Goal: Communication & Community: Ask a question

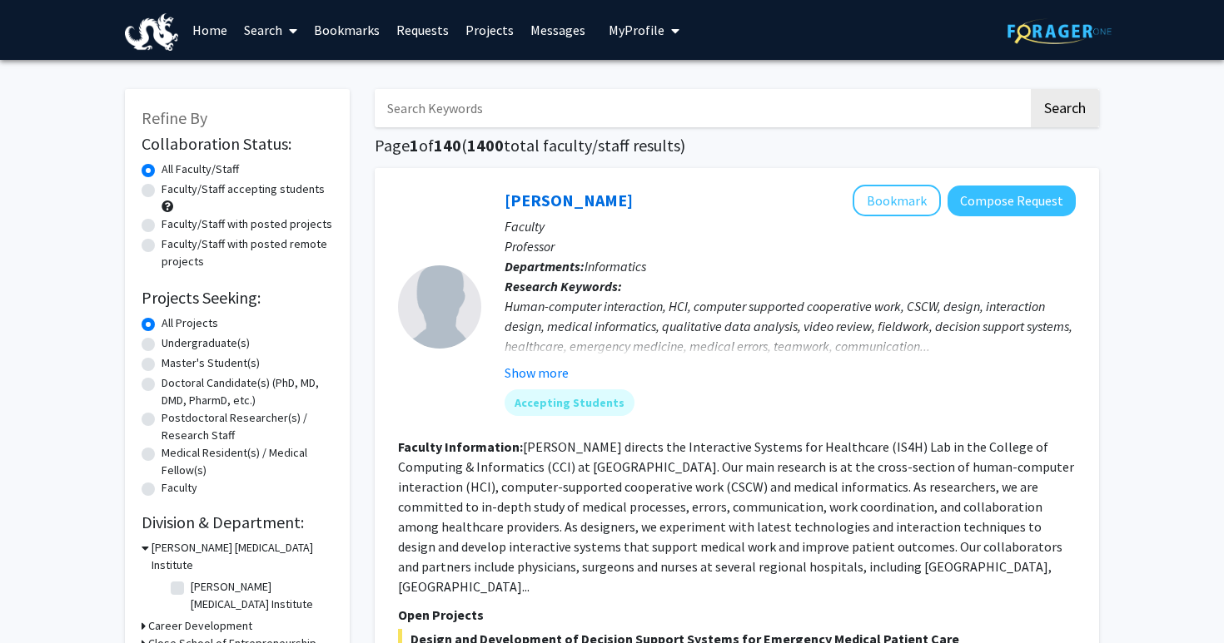
click at [236, 196] on label "Faculty/Staff accepting students" at bounding box center [242, 189] width 163 height 17
click at [172, 191] on input "Faculty/Staff accepting students" at bounding box center [166, 186] width 11 height 11
radio input "true"
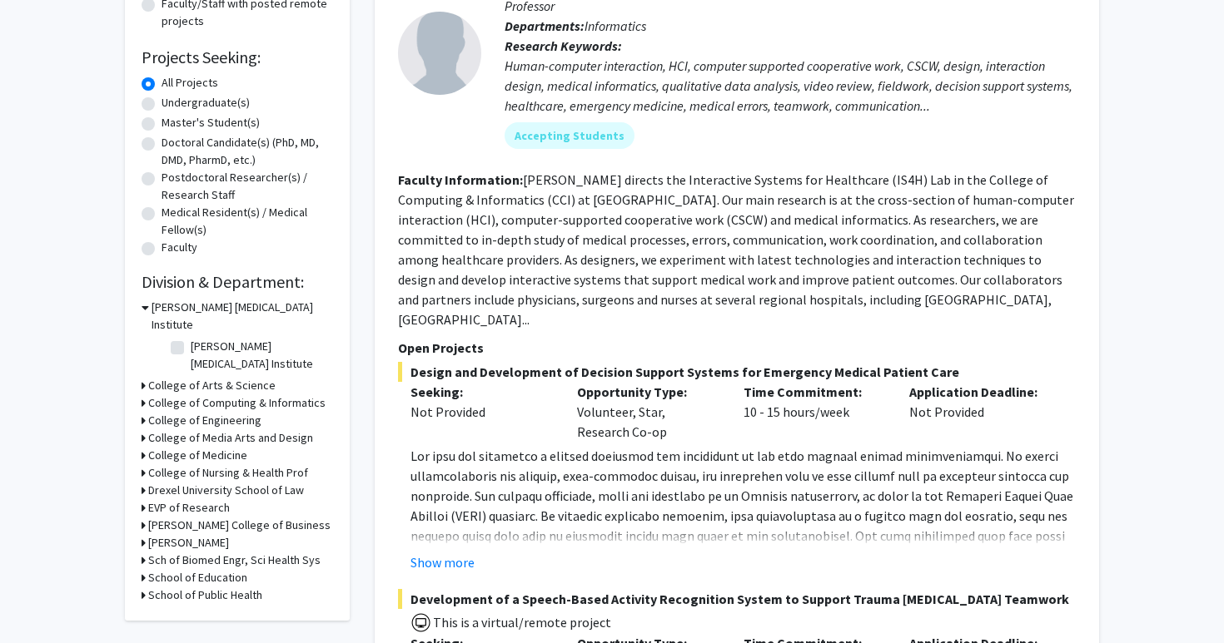
scroll to position [241, 0]
click at [228, 446] on h3 "College of Medicine" at bounding box center [197, 454] width 99 height 17
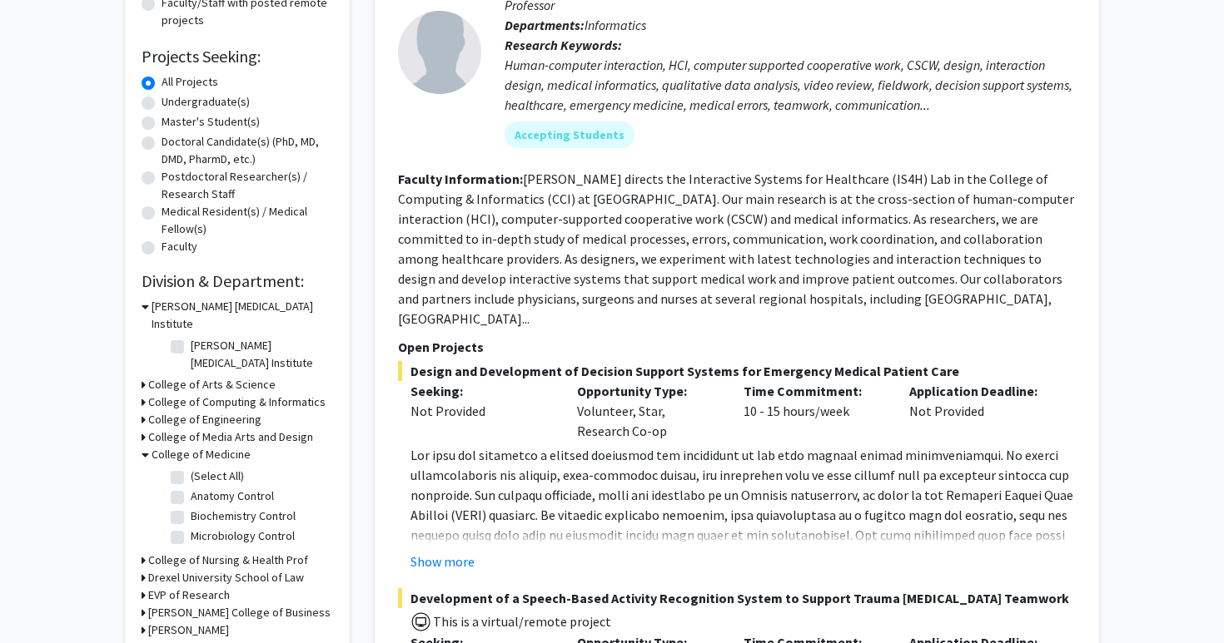
click at [191, 468] on label "(Select All)" at bounding box center [217, 476] width 53 height 17
click at [191, 468] on input "(Select All)" at bounding box center [196, 473] width 11 height 11
checkbox input "true"
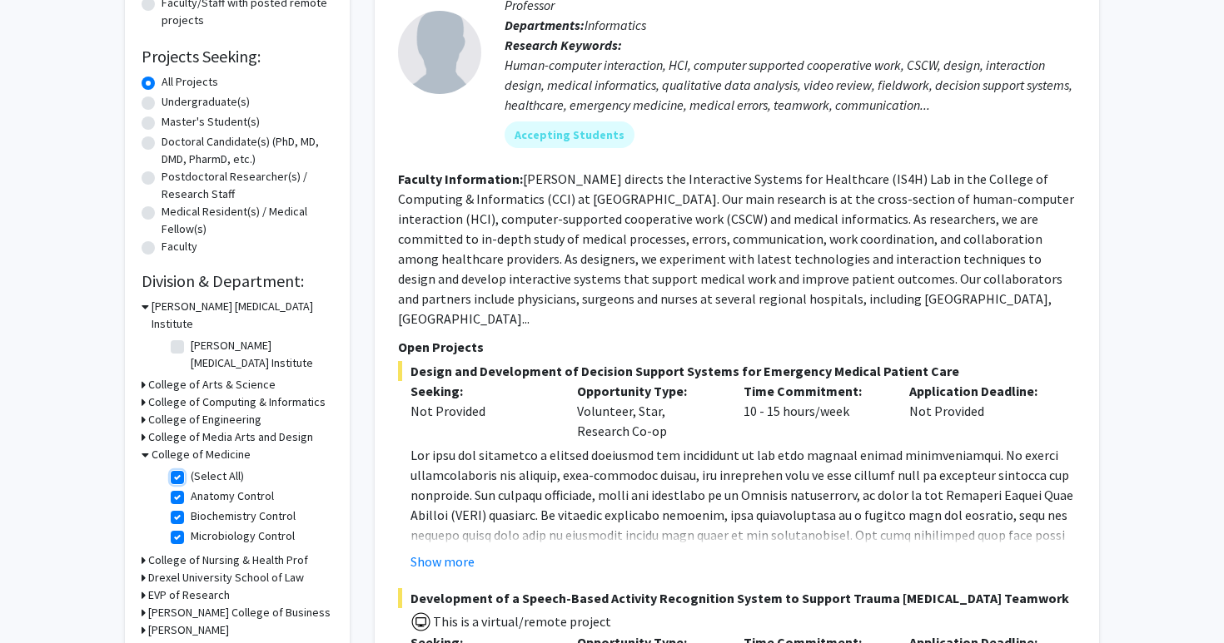
checkbox input "true"
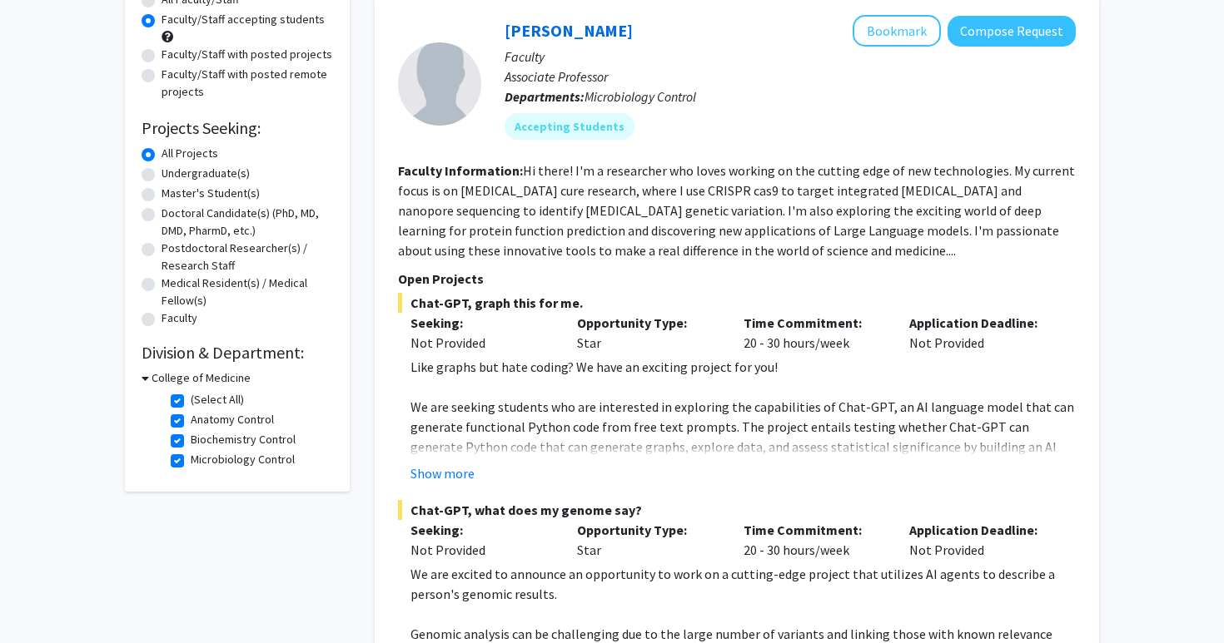
scroll to position [171, 0]
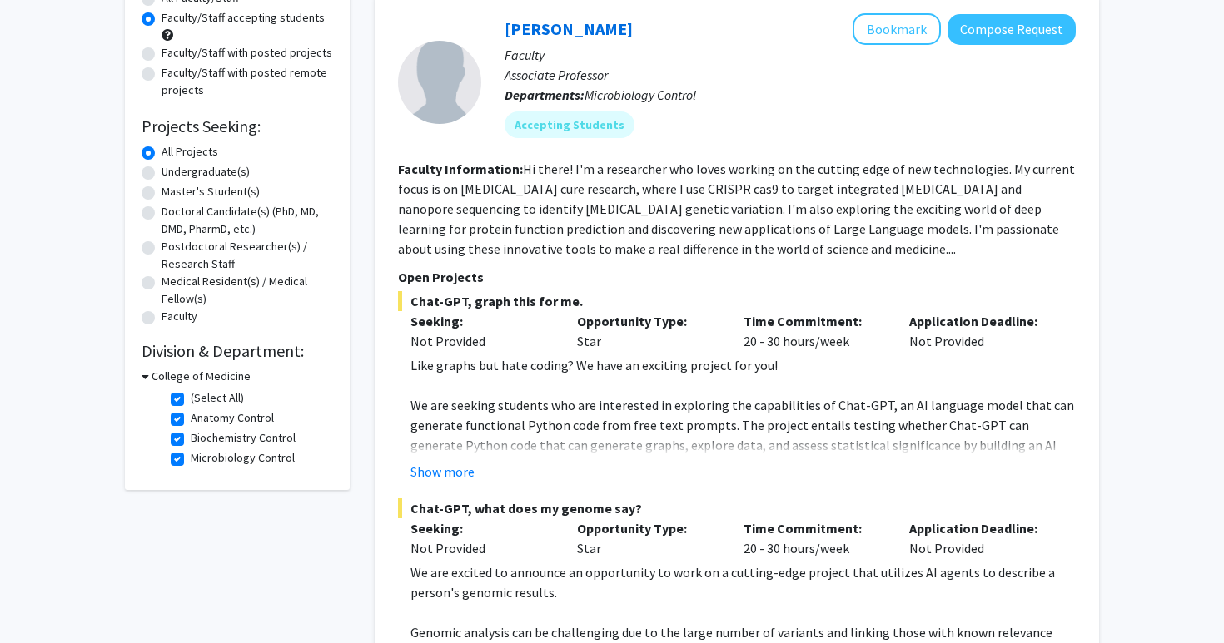
click at [619, 199] on section "Faculty Information: Hi there! I'm a researcher who loves working on the cuttin…" at bounding box center [737, 209] width 678 height 100
click at [584, 215] on fg-read-more "Hi there! I'm a researcher who loves working on the cutting edge of new technol…" at bounding box center [736, 209] width 677 height 97
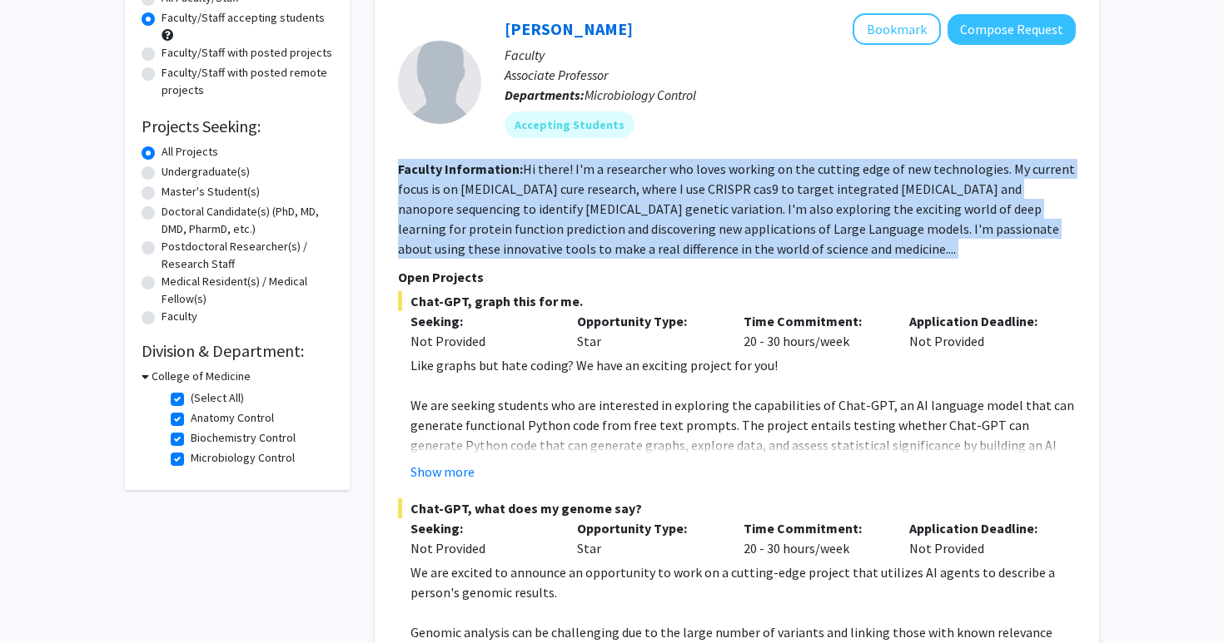
click at [584, 215] on fg-read-more "Hi there! I'm a researcher who loves working on the cutting edge of new technol…" at bounding box center [736, 209] width 677 height 97
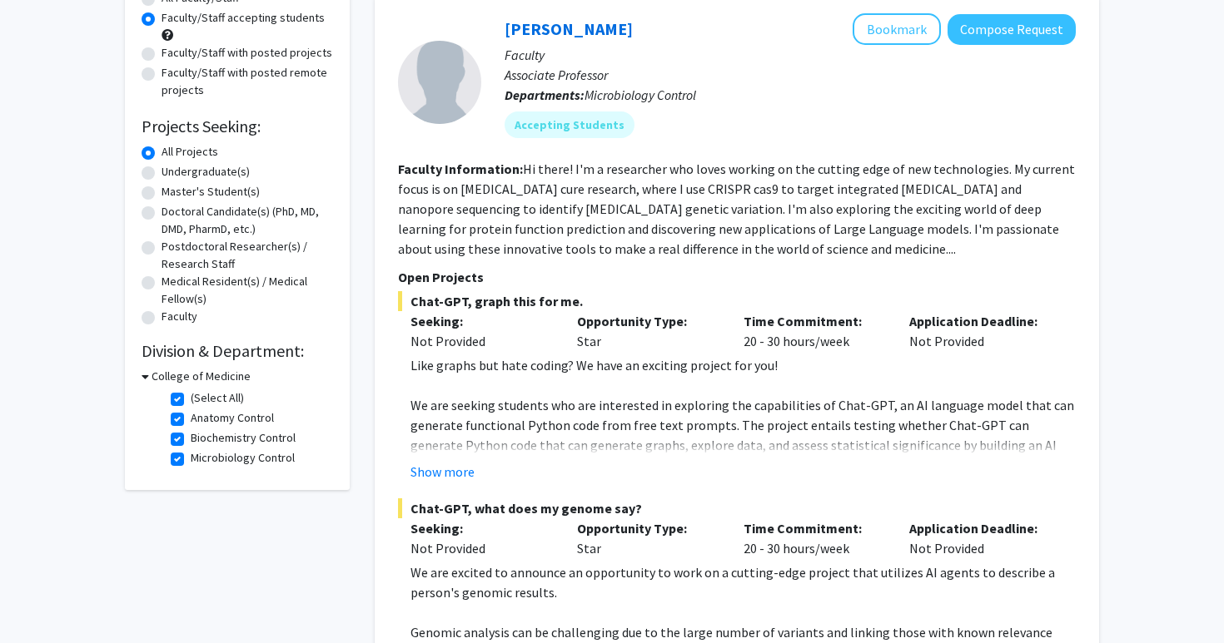
click at [551, 238] on section "Faculty Information: Hi there! I'm a researcher who loves working on the cuttin…" at bounding box center [737, 209] width 678 height 100
click at [610, 190] on fg-read-more "Hi there! I'm a researcher who loves working on the cutting edge of new technol…" at bounding box center [736, 209] width 677 height 97
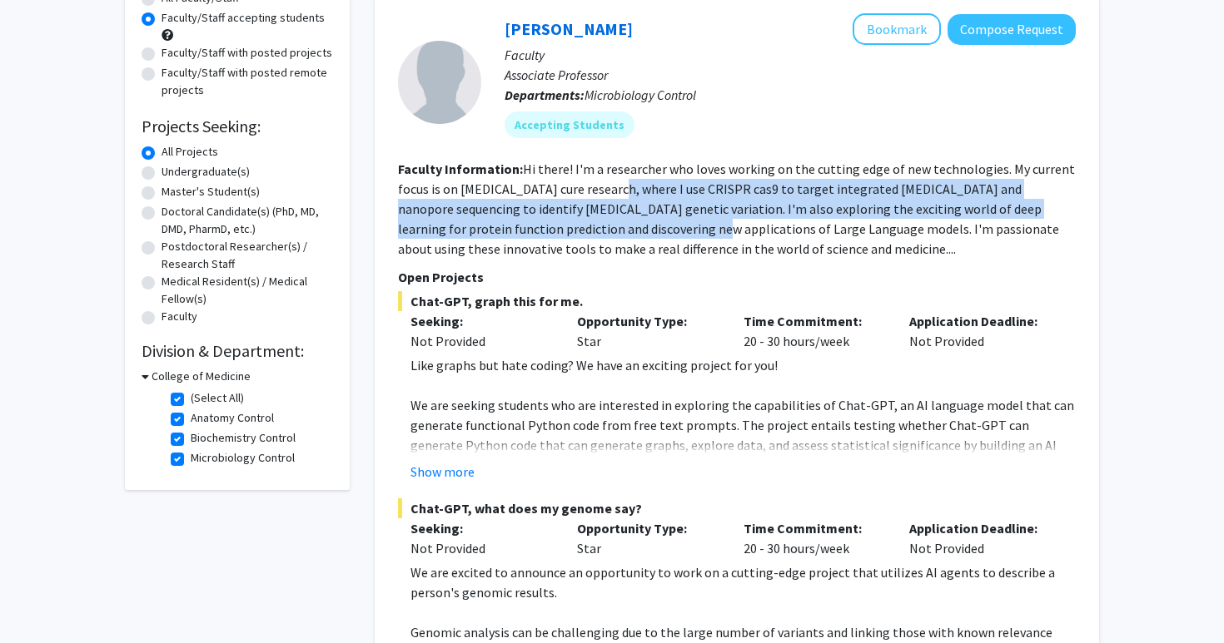
drag, startPoint x: 610, startPoint y: 190, endPoint x: 594, endPoint y: 236, distance: 48.4
click at [594, 236] on fg-read-more "Hi there! I'm a researcher who loves working on the cutting edge of new technol…" at bounding box center [736, 209] width 677 height 97
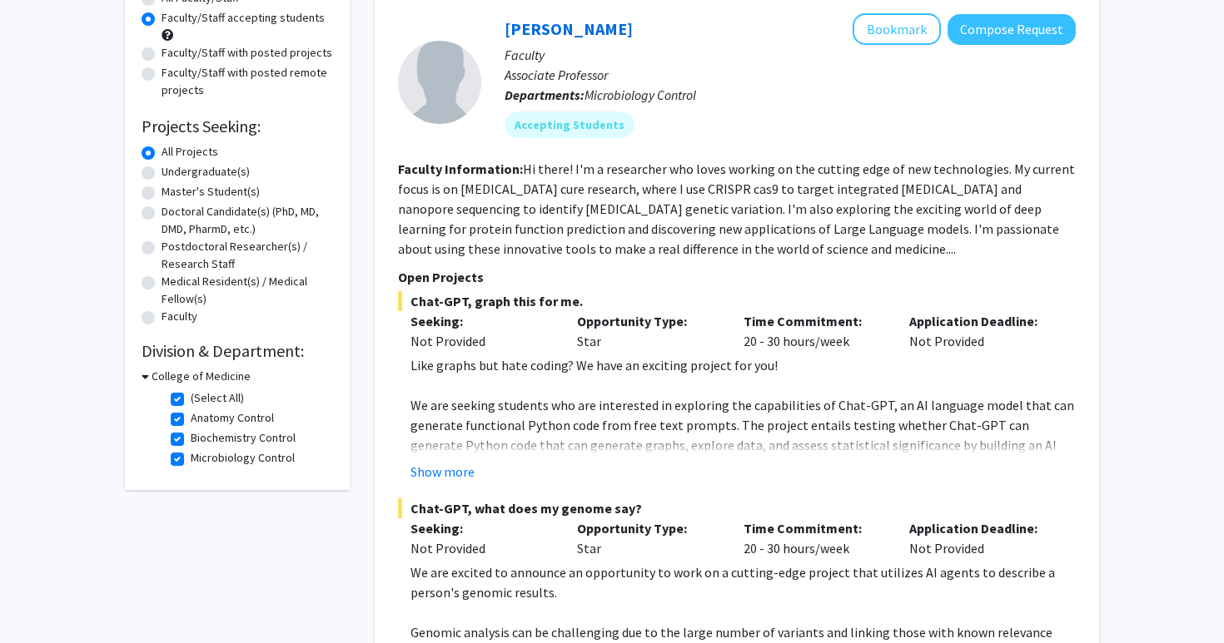
click at [594, 236] on fg-read-more "Hi there! I'm a researcher who loves working on the cutting edge of new technol…" at bounding box center [736, 209] width 677 height 97
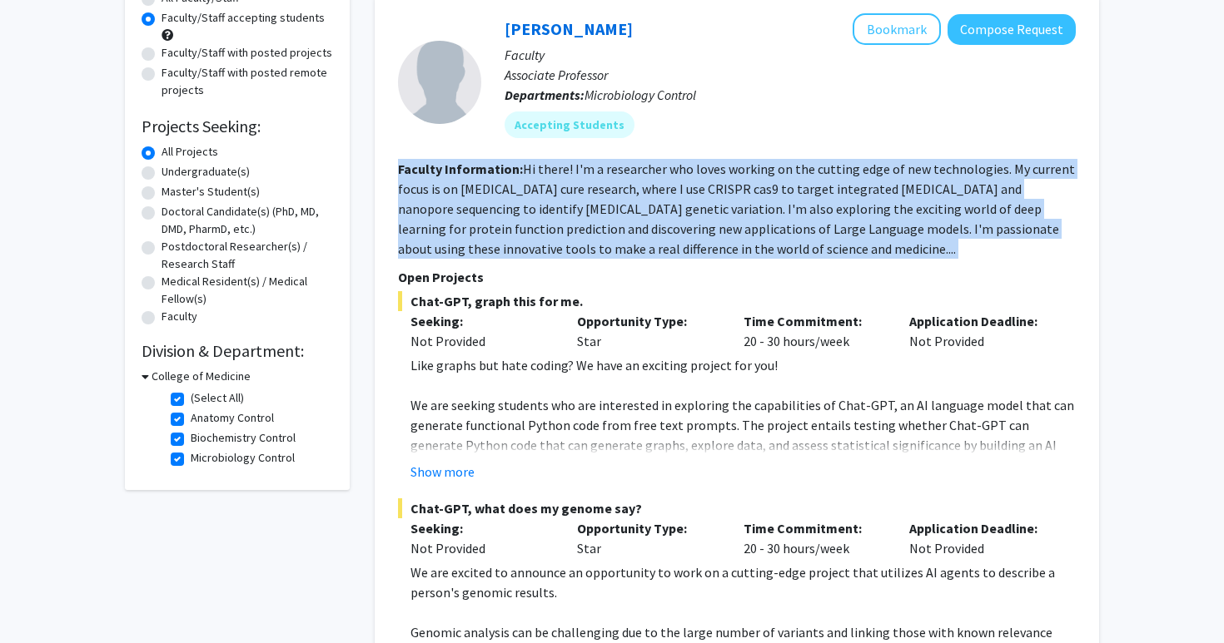
click at [568, 226] on fg-read-more "Hi there! I'm a researcher who loves working on the cutting edge of new technol…" at bounding box center [736, 209] width 677 height 97
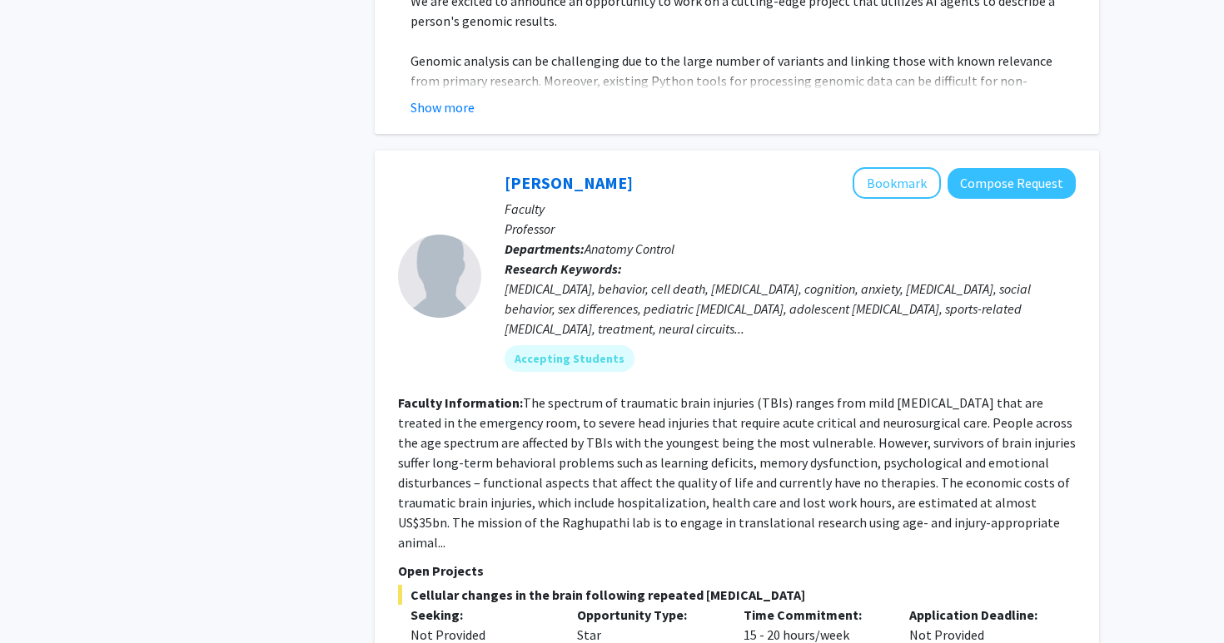
scroll to position [849, 0]
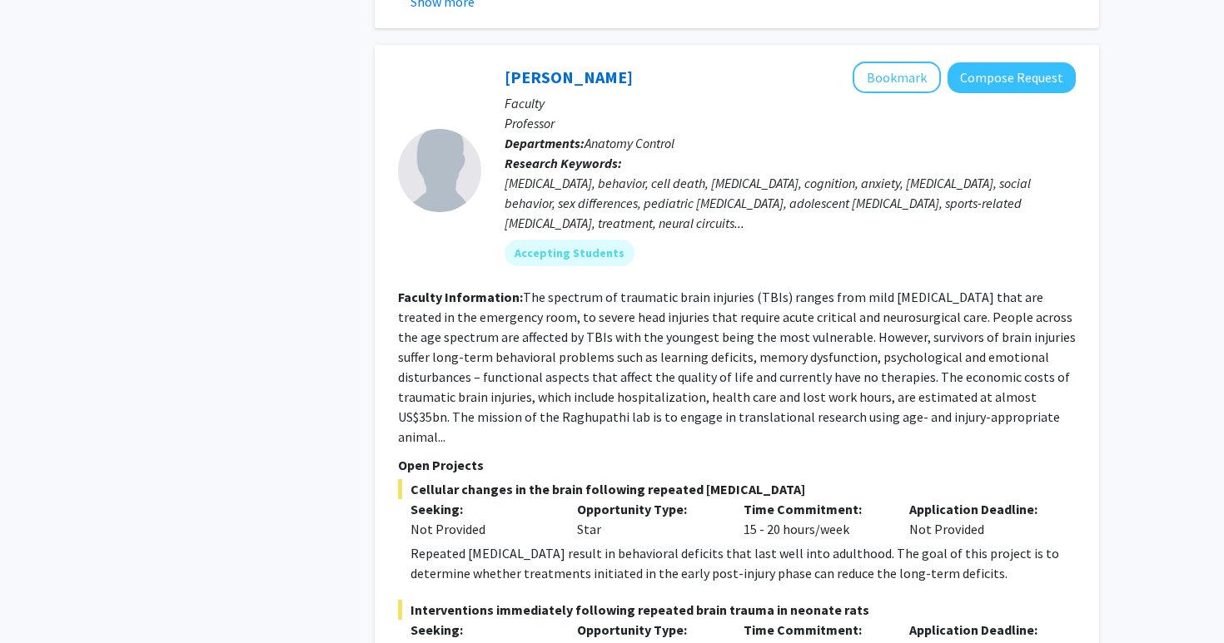
click at [573, 341] on fg-read-more "The spectrum of traumatic brain injuries (TBIs) ranges from mild concussions th…" at bounding box center [737, 367] width 678 height 156
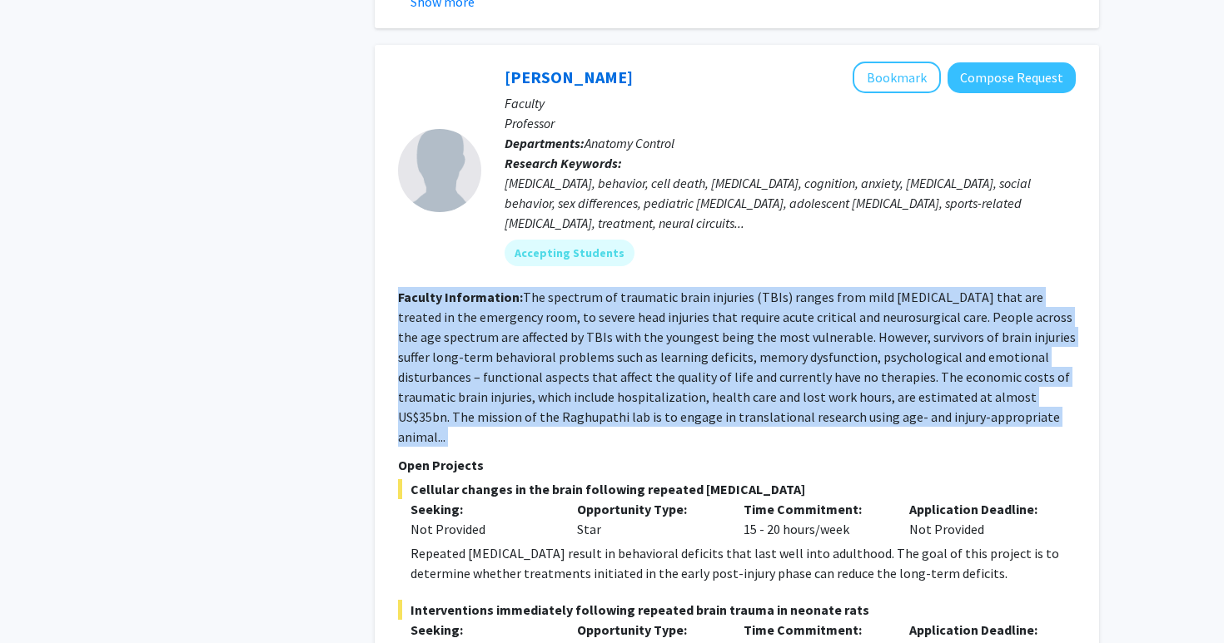
click at [559, 336] on fg-read-more "The spectrum of traumatic brain injuries (TBIs) ranges from mild concussions th…" at bounding box center [737, 367] width 678 height 156
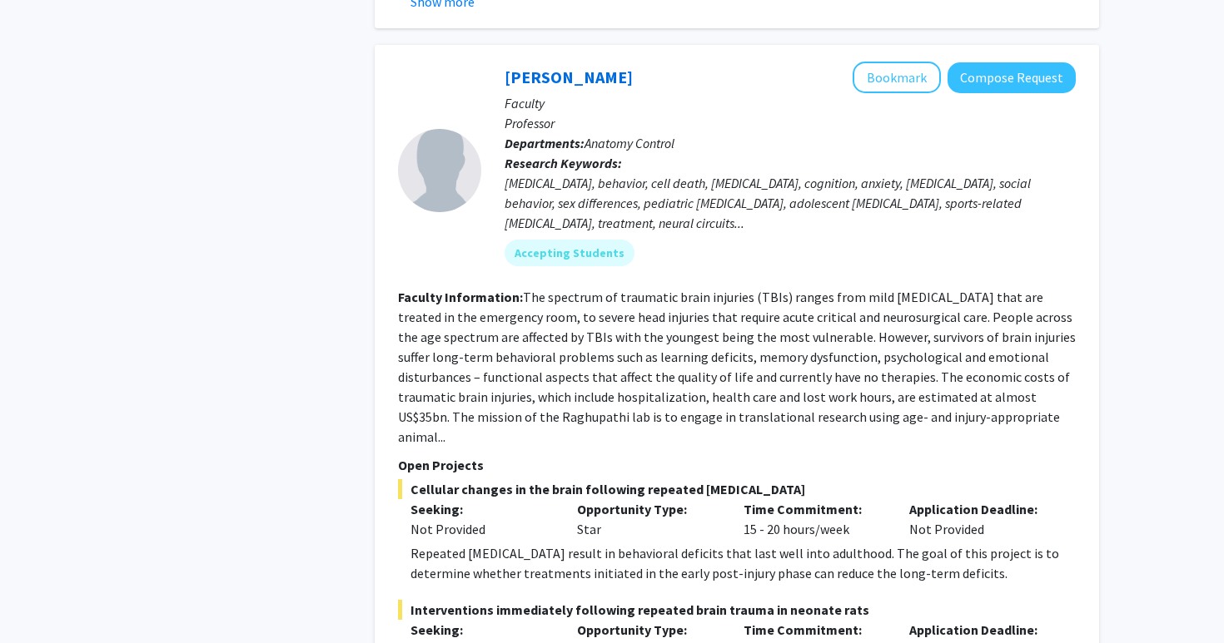
click at [622, 164] on p "Research Keywords: Traumatic Brain injury, behavior, cell death, neurodegenerat…" at bounding box center [789, 193] width 571 height 80
click at [604, 185] on div "Traumatic Brain injury, behavior, cell death, neurodegeneration, cognition, anx…" at bounding box center [789, 203] width 571 height 60
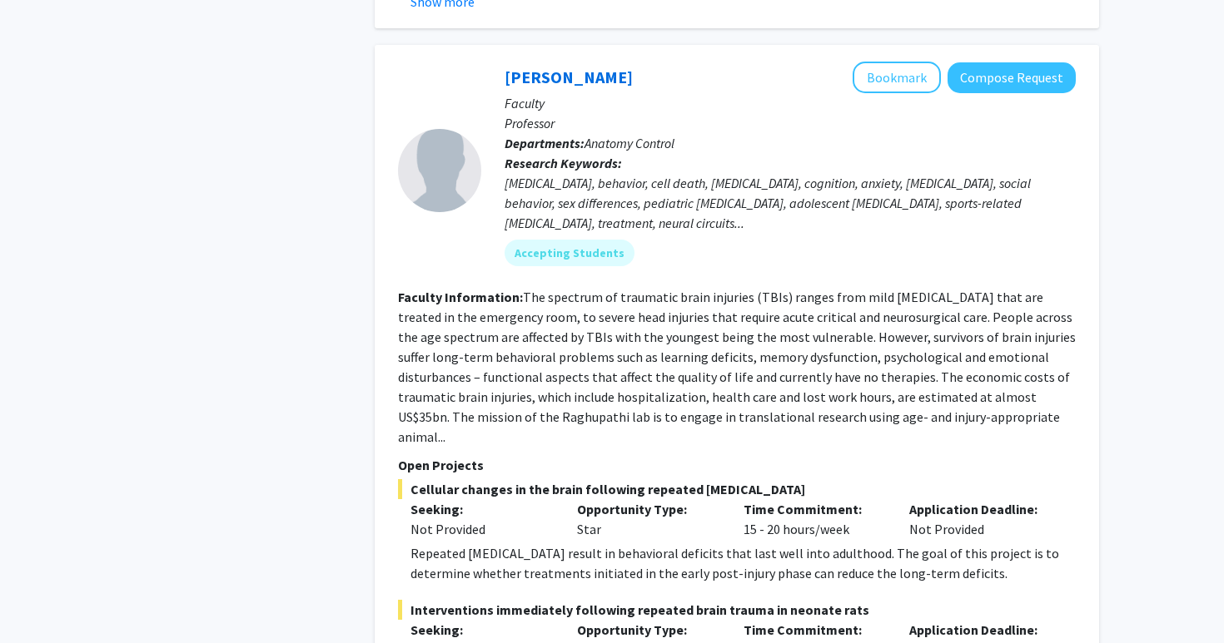
click at [604, 201] on div "Traumatic Brain injury, behavior, cell death, neurodegeneration, cognition, anx…" at bounding box center [789, 203] width 571 height 60
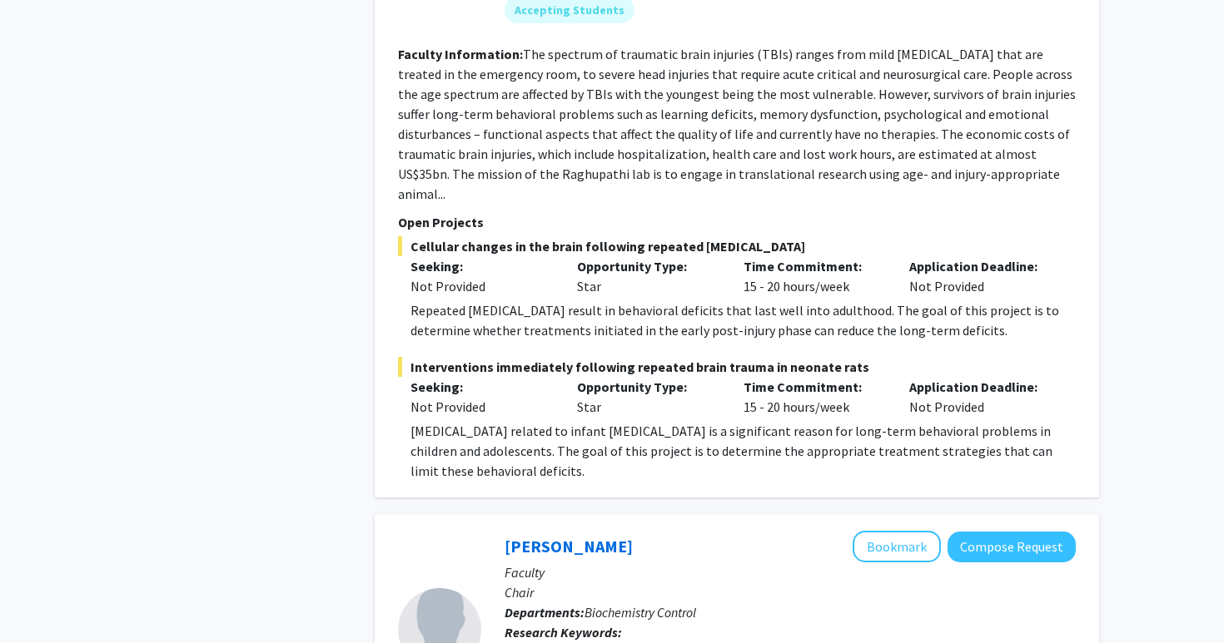
scroll to position [1094, 0]
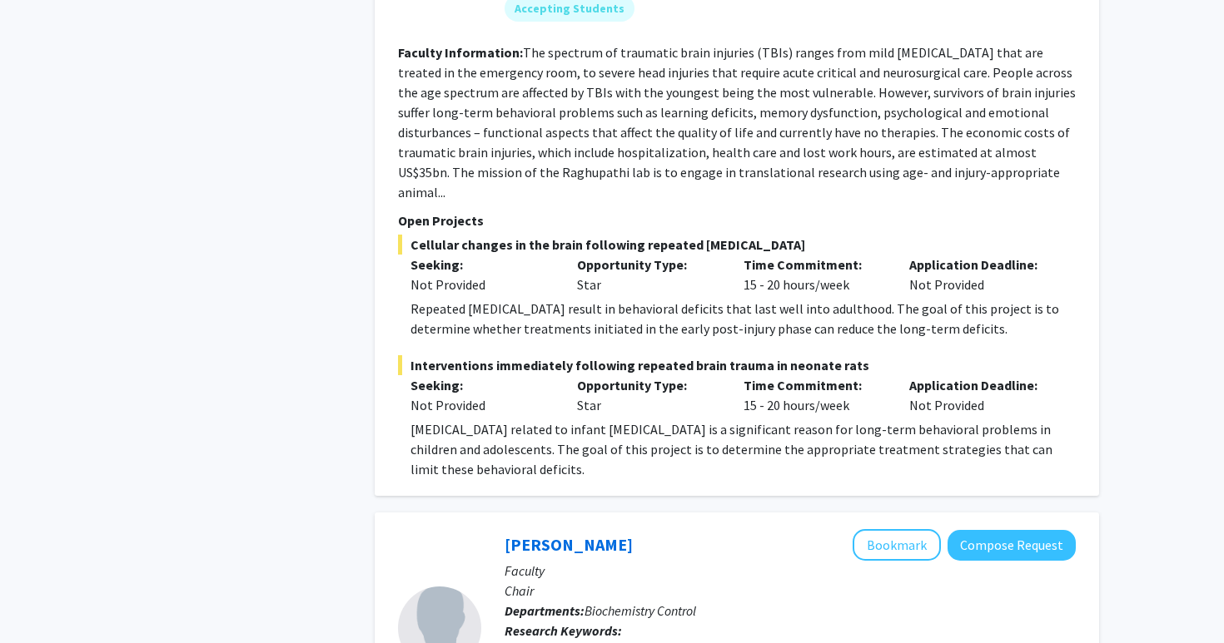
click at [577, 270] on div "Opportunity Type: Star" at bounding box center [647, 275] width 166 height 40
click at [562, 377] on div "Seeking: Not Provided" at bounding box center [481, 395] width 166 height 40
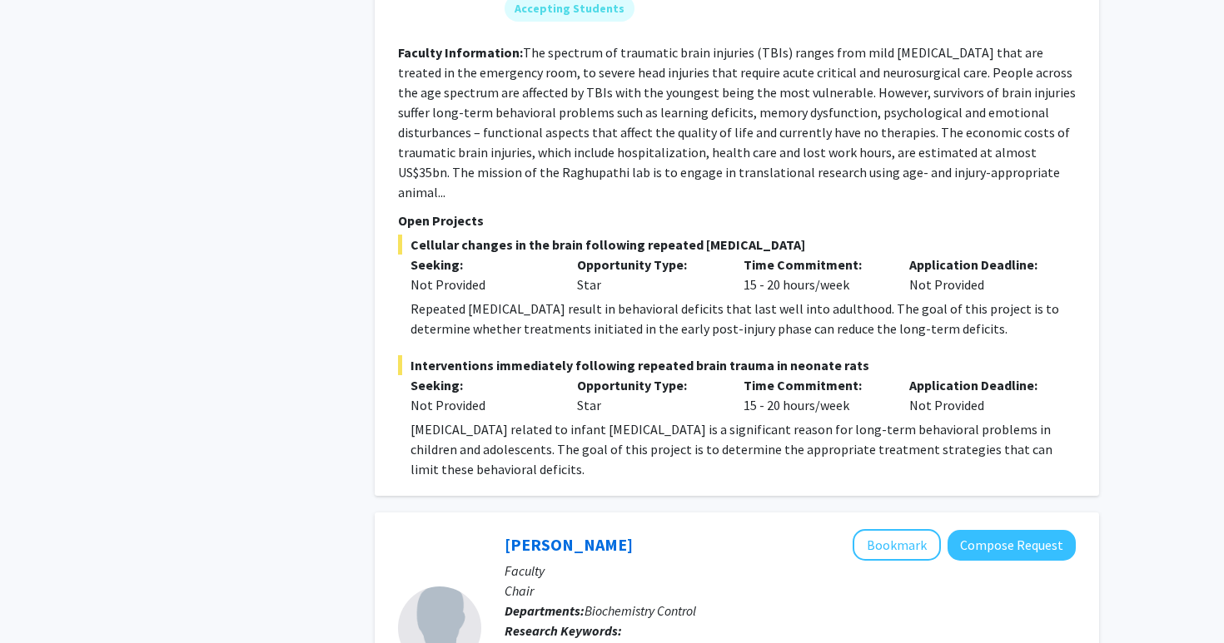
click at [562, 377] on div "Seeking: Not Provided" at bounding box center [481, 395] width 166 height 40
click at [570, 382] on div "Opportunity Type: Star" at bounding box center [647, 395] width 166 height 40
click at [608, 270] on div "Opportunity Type: Star" at bounding box center [647, 275] width 166 height 40
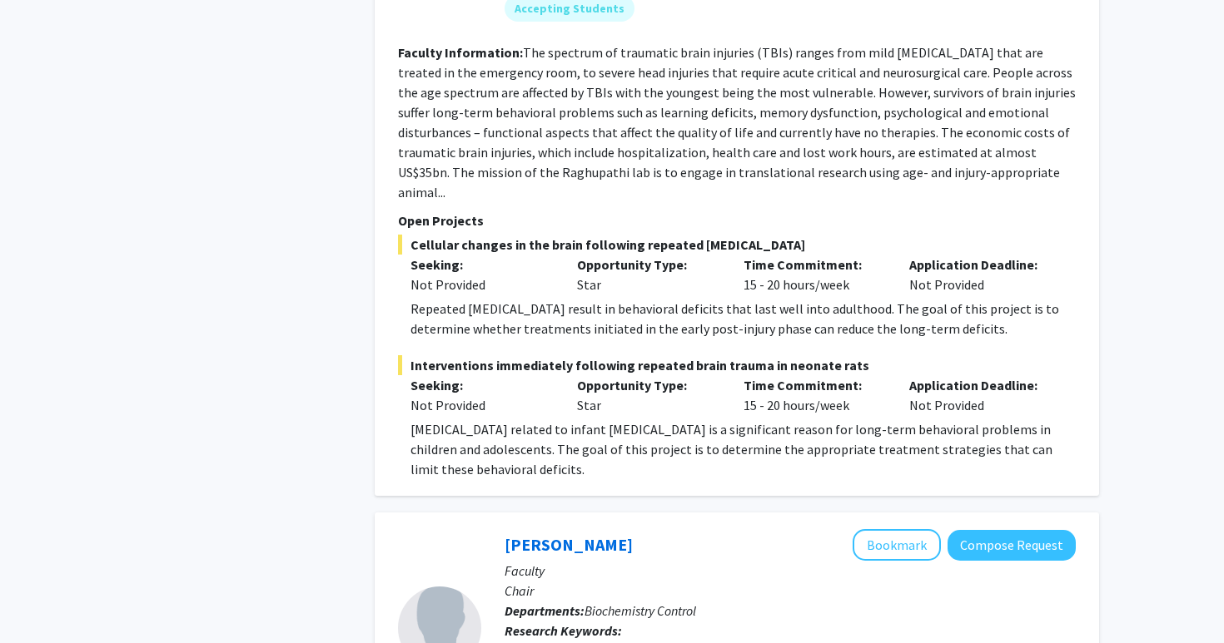
click at [608, 270] on div "Opportunity Type: Star" at bounding box center [647, 275] width 166 height 40
click at [515, 275] on div "Not Provided" at bounding box center [481, 285] width 142 height 20
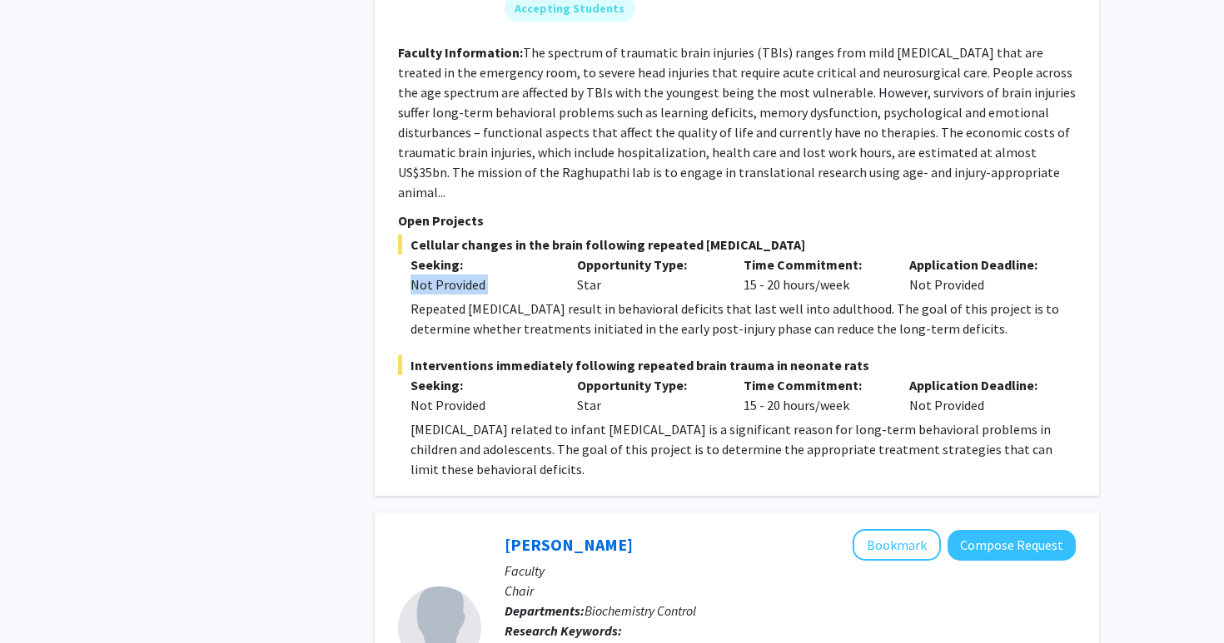
click at [812, 268] on div "Time Commitment: 15 - 20 hours/week" at bounding box center [814, 275] width 166 height 40
click at [906, 273] on div "Application Deadline: Not Provided" at bounding box center [979, 275] width 166 height 40
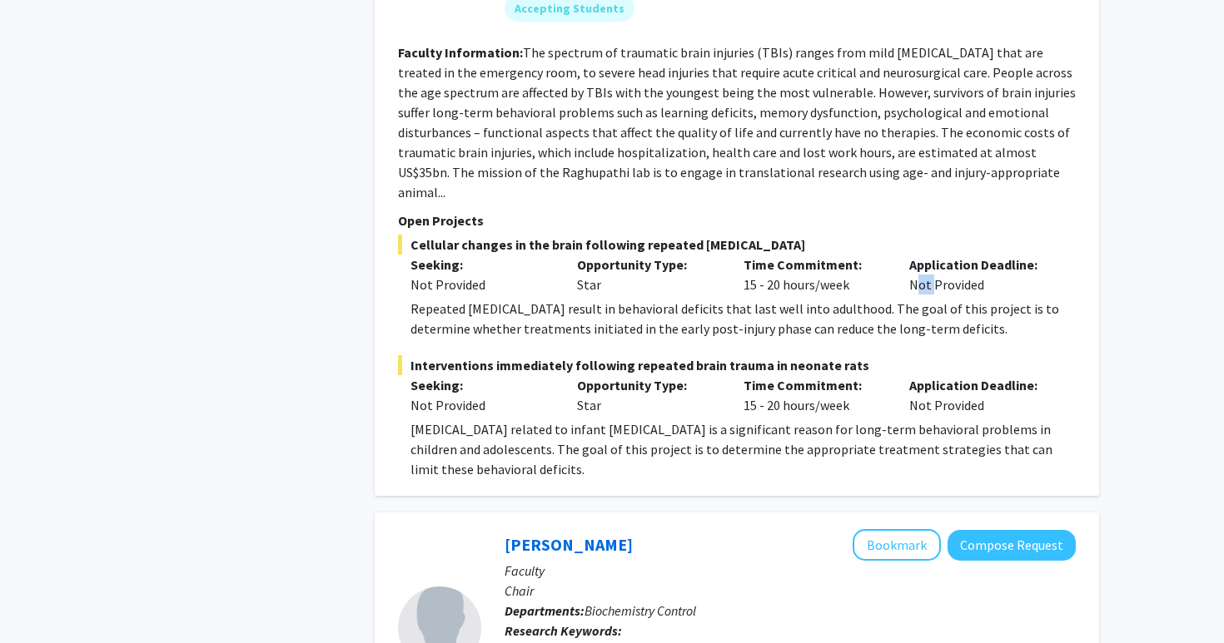
click at [906, 273] on div "Application Deadline: Not Provided" at bounding box center [979, 275] width 166 height 40
click at [835, 420] on p "[MEDICAL_DATA] related to infant [MEDICAL_DATA] is a significant reason for lon…" at bounding box center [742, 450] width 665 height 60
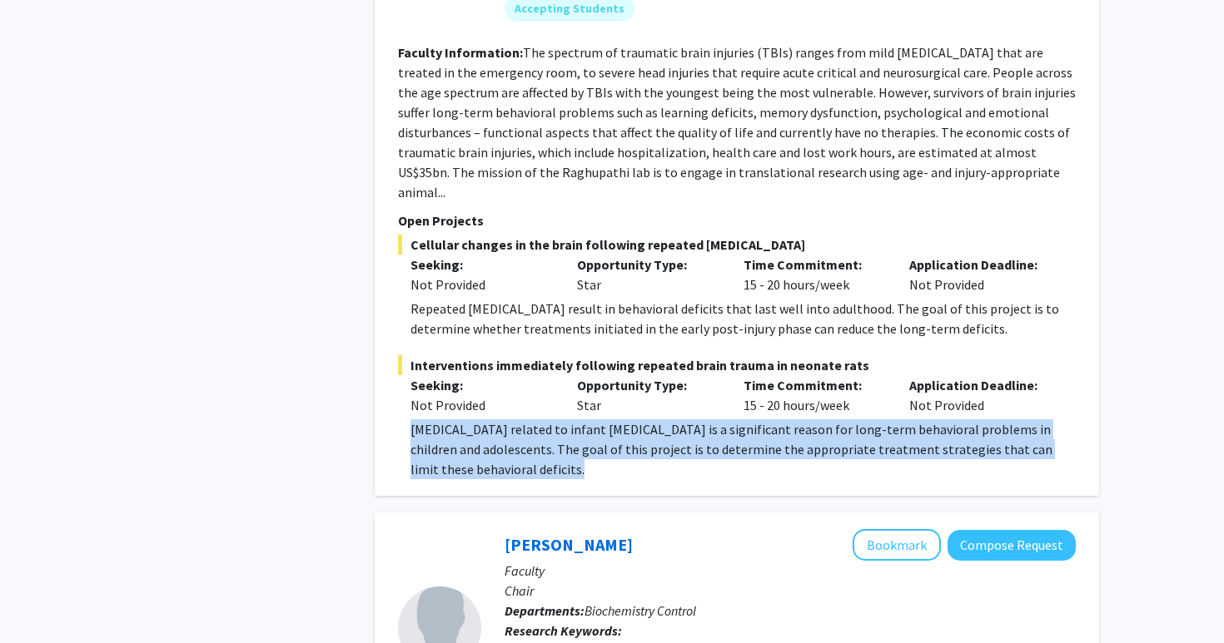
click at [835, 420] on p "[MEDICAL_DATA] related to infant [MEDICAL_DATA] is a significant reason for lon…" at bounding box center [742, 450] width 665 height 60
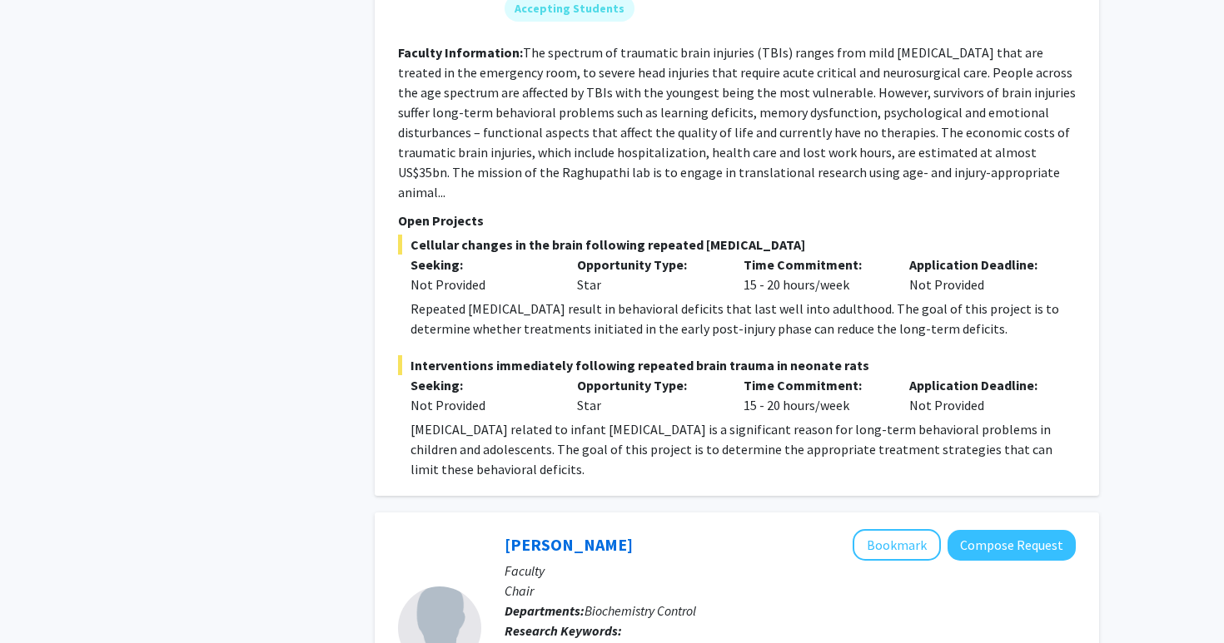
click at [821, 375] on div "Time Commitment: 15 - 20 hours/week" at bounding box center [814, 395] width 166 height 40
click at [788, 420] on p "[MEDICAL_DATA] related to infant [MEDICAL_DATA] is a significant reason for lon…" at bounding box center [742, 450] width 665 height 60
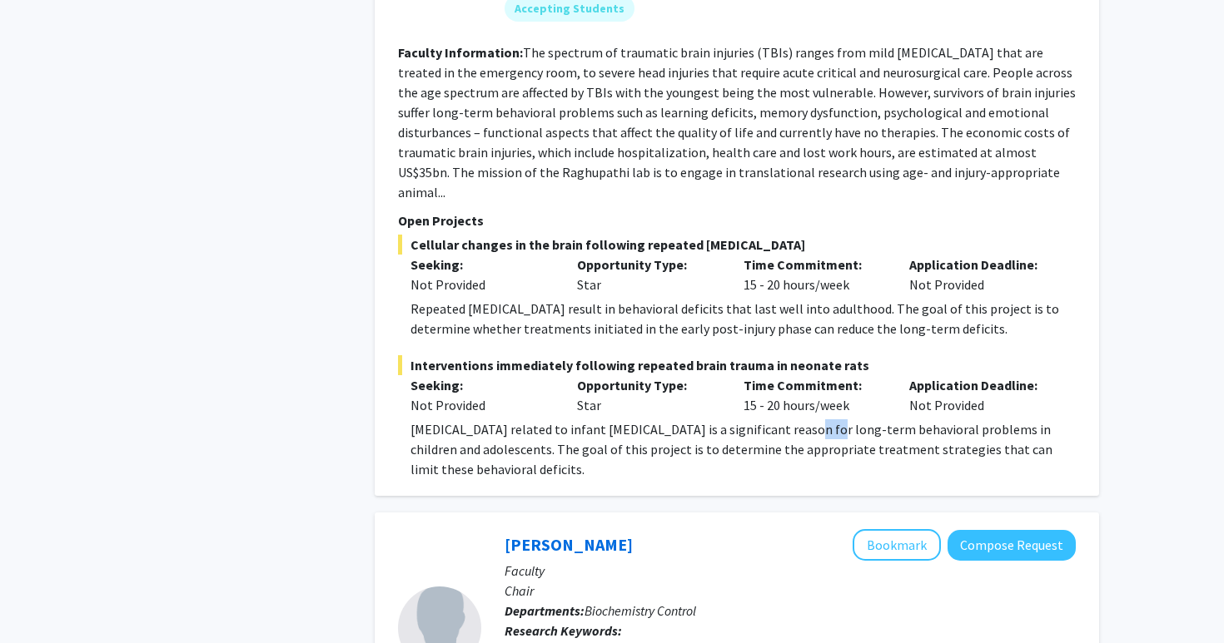
click at [788, 420] on p "[MEDICAL_DATA] related to infant [MEDICAL_DATA] is a significant reason for lon…" at bounding box center [742, 450] width 665 height 60
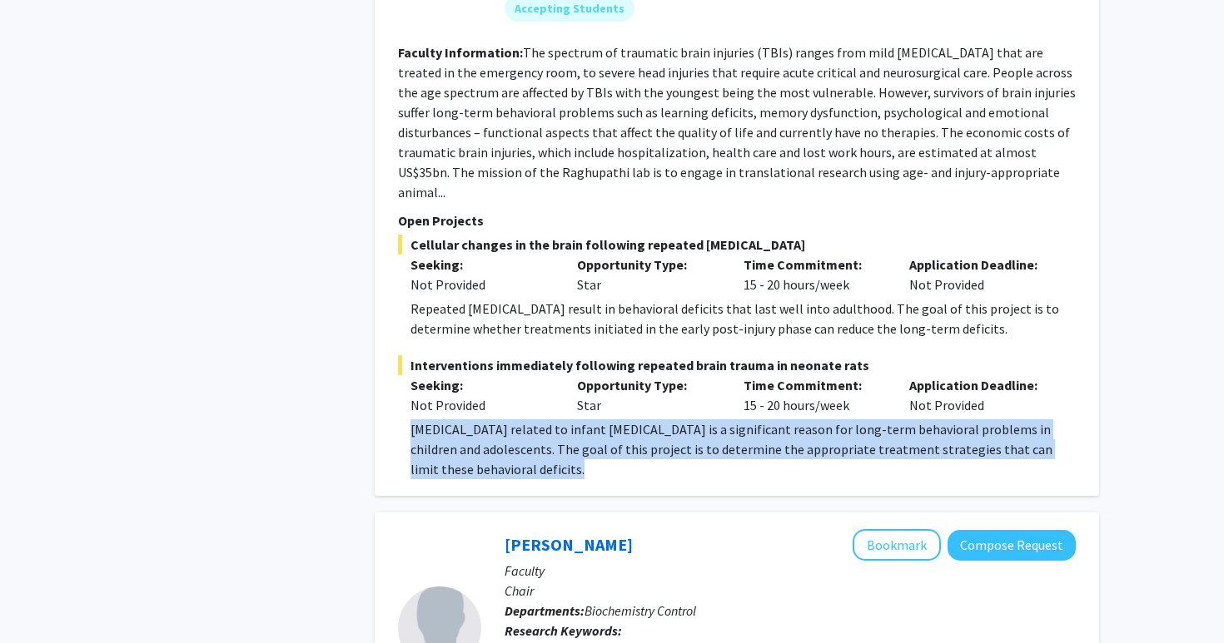
click at [766, 420] on p "[MEDICAL_DATA] related to infant [MEDICAL_DATA] is a significant reason for lon…" at bounding box center [742, 450] width 665 height 60
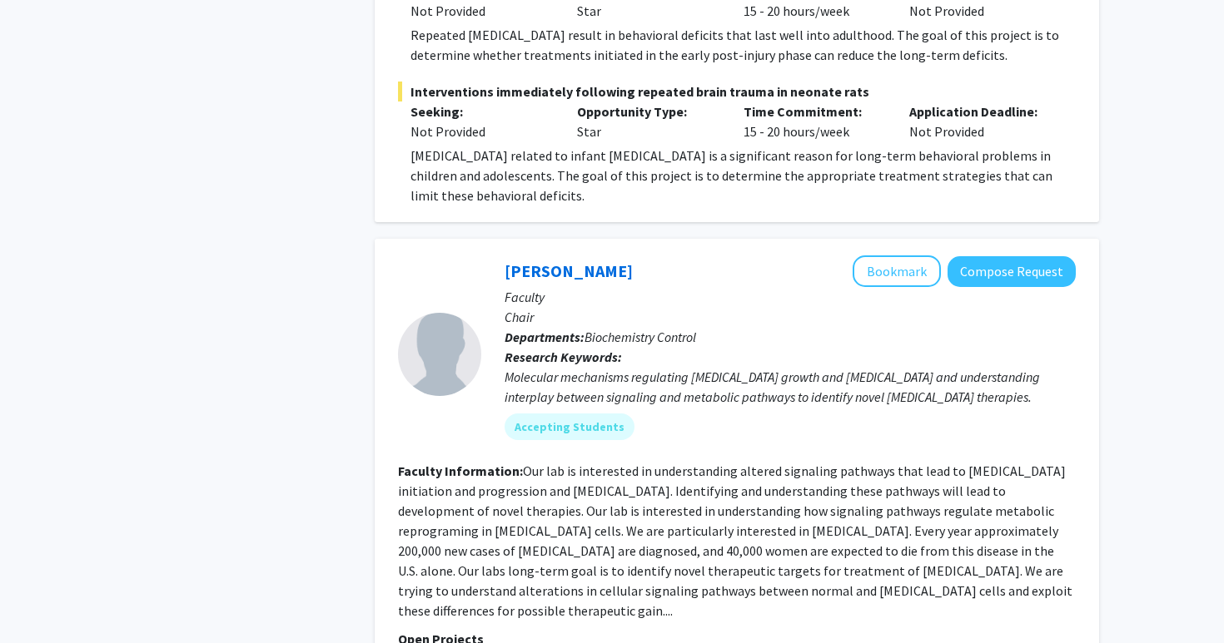
scroll to position [1483, 0]
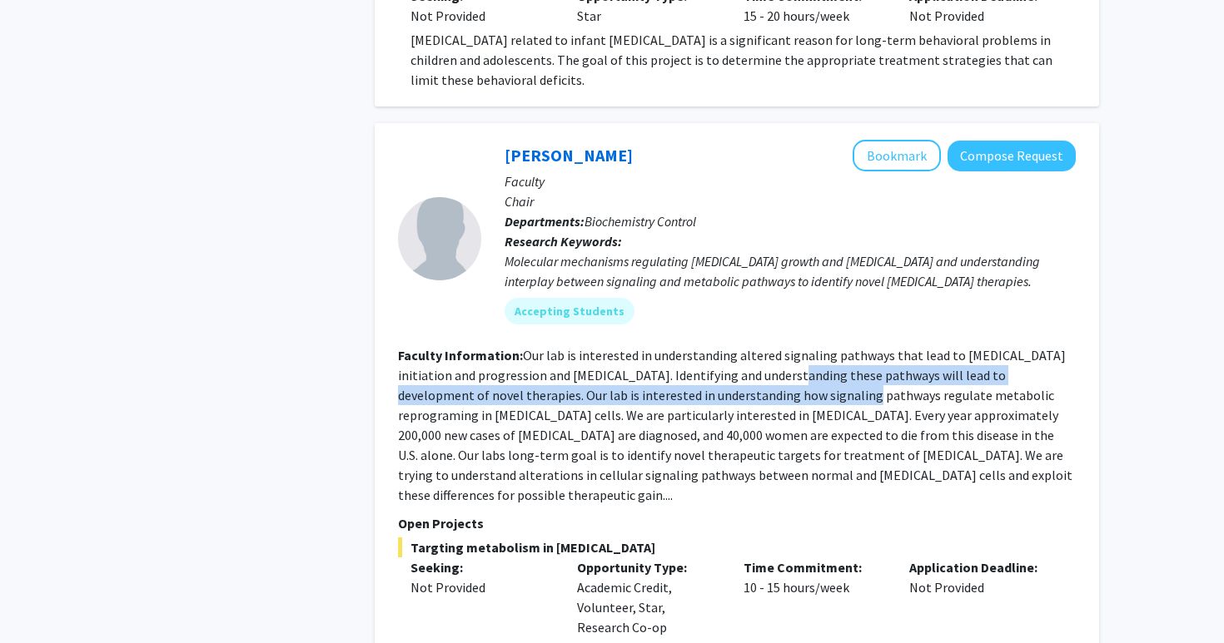
drag, startPoint x: 754, startPoint y: 350, endPoint x: 754, endPoint y: 370, distance: 20.8
click at [754, 370] on fg-read-more "Our lab is interested in understanding altered signaling pathways that lead to …" at bounding box center [735, 425] width 674 height 156
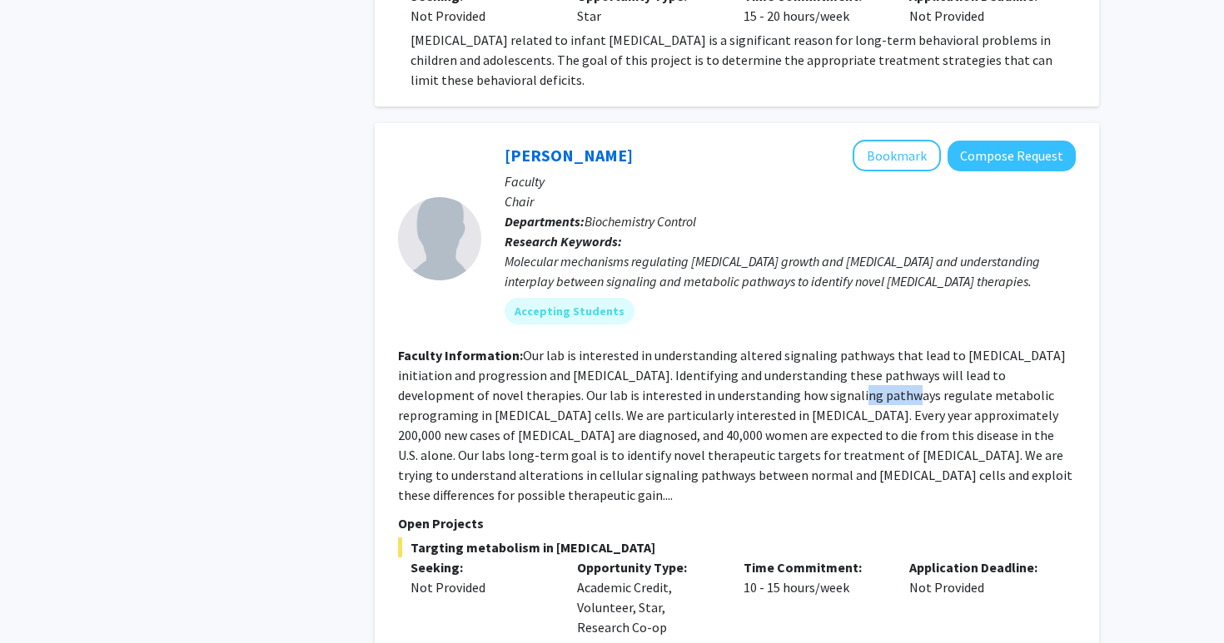
click at [754, 370] on fg-read-more "Our lab is interested in understanding altered signaling pathways that lead to …" at bounding box center [735, 425] width 674 height 156
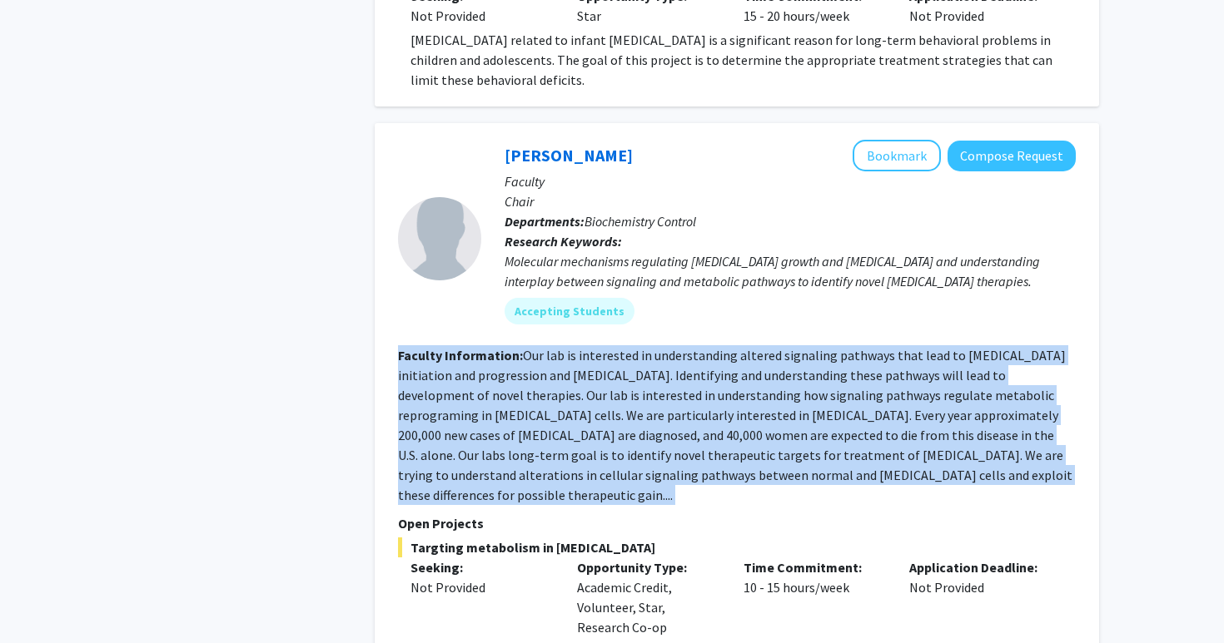
click at [733, 413] on fg-read-more "Our lab is interested in understanding altered signaling pathways that lead to …" at bounding box center [735, 425] width 674 height 156
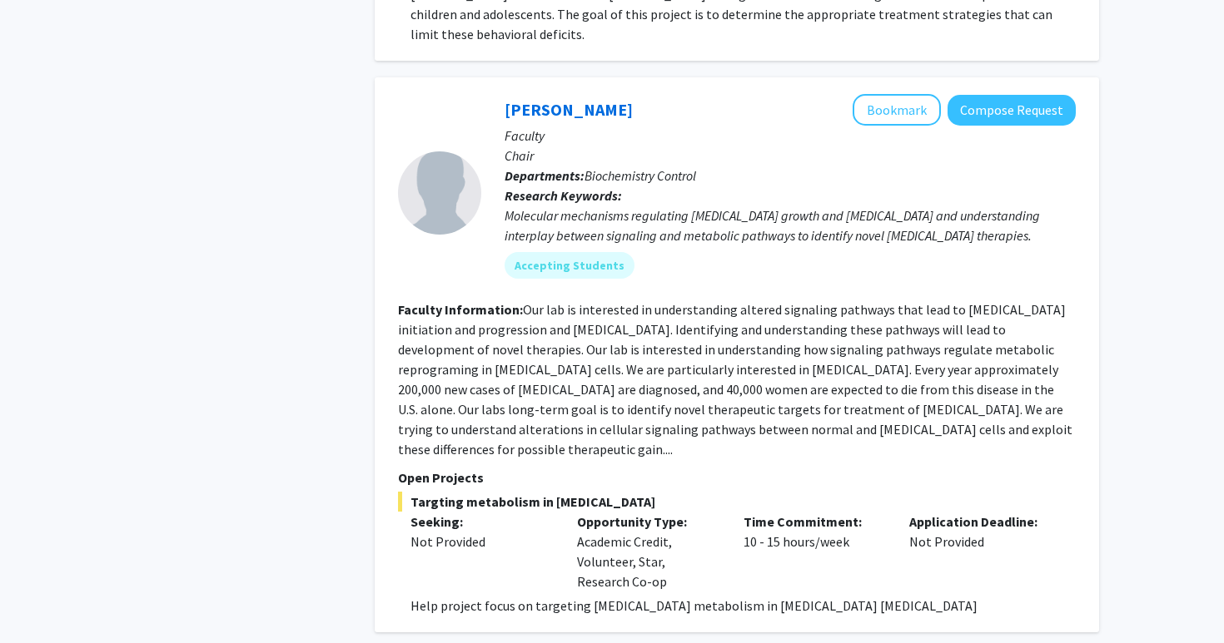
scroll to position [1532, 0]
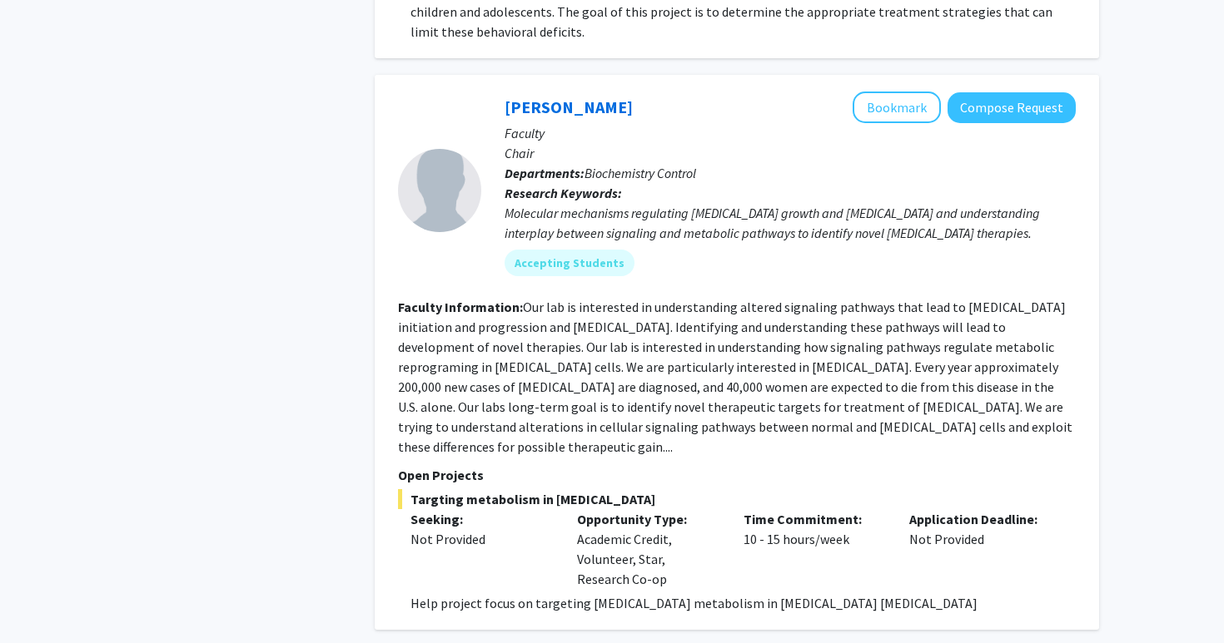
click at [727, 315] on section "Faculty Information: Our lab is interested in understanding altered signaling p…" at bounding box center [737, 377] width 678 height 160
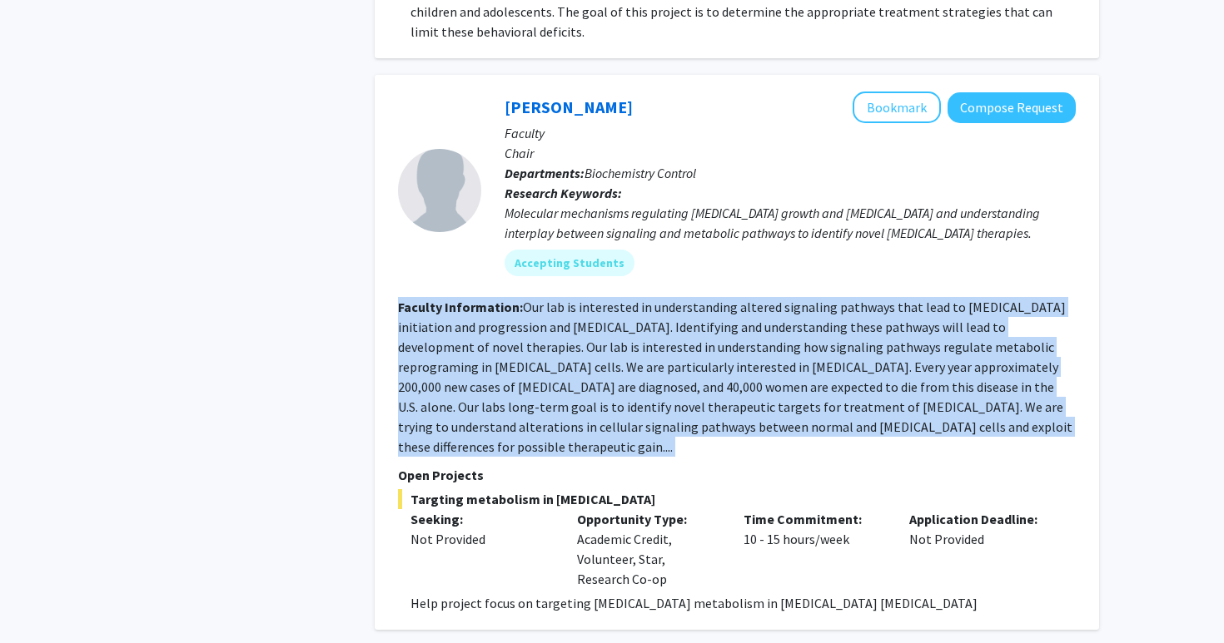
click at [727, 315] on section "Faculty Information: Our lab is interested in understanding altered signaling p…" at bounding box center [737, 377] width 678 height 160
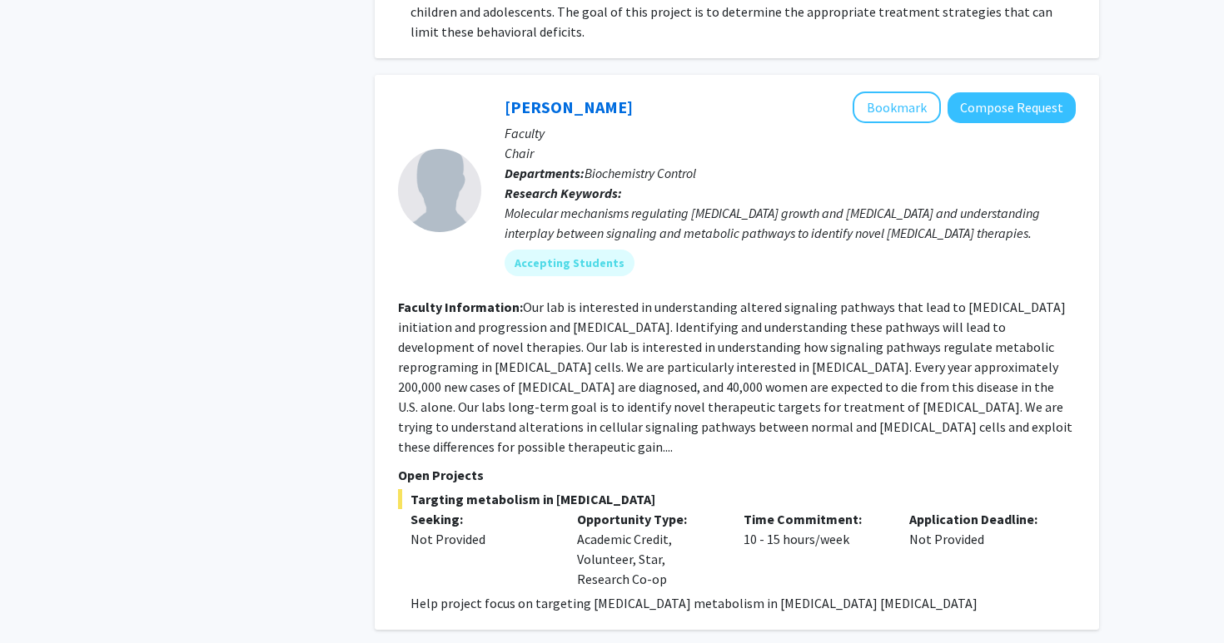
click at [707, 359] on fg-read-more "Our lab is interested in understanding altered signaling pathways that lead to …" at bounding box center [735, 377] width 674 height 156
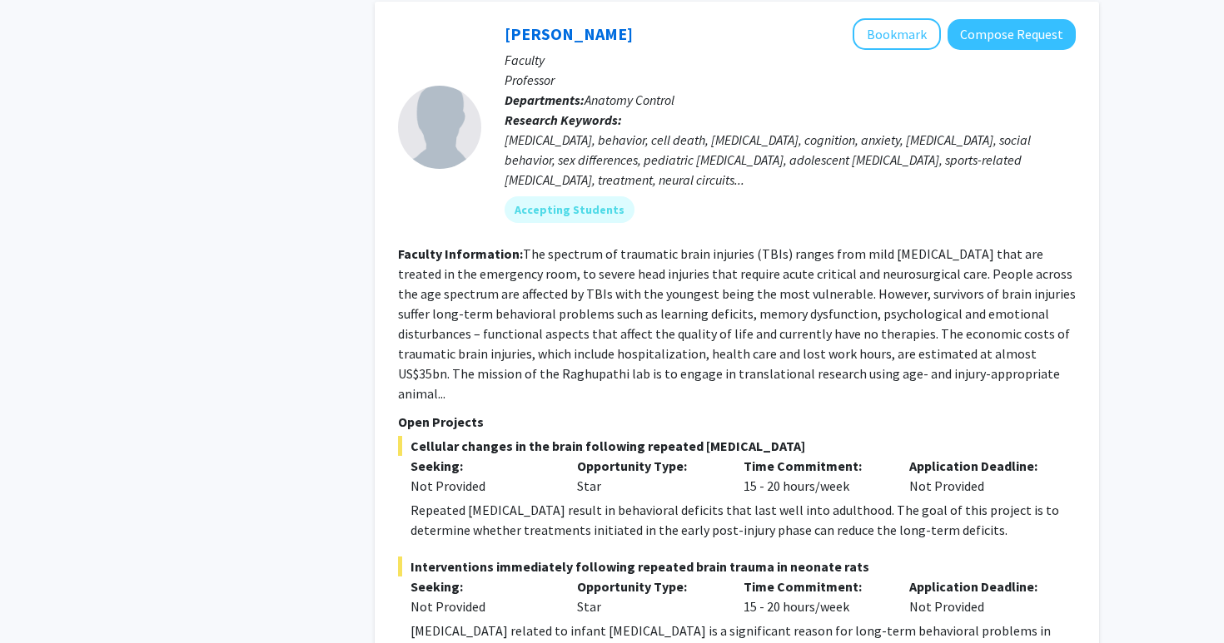
scroll to position [888, 0]
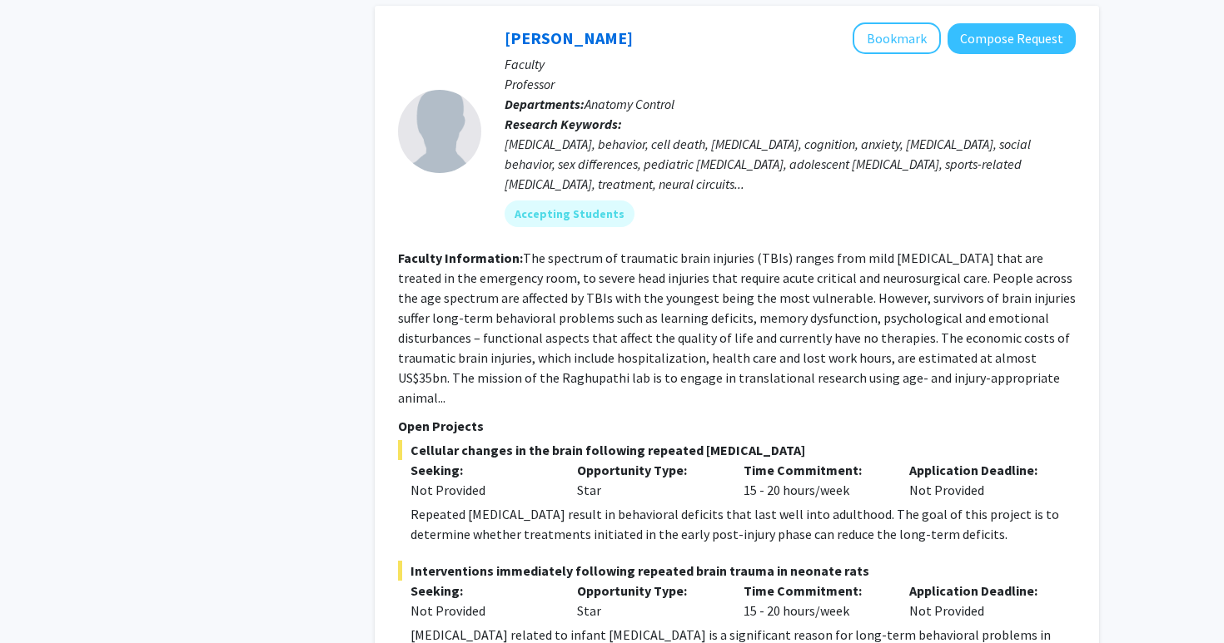
click at [707, 359] on fg-read-more "The spectrum of traumatic brain injuries (TBIs) ranges from mild concussions th…" at bounding box center [737, 328] width 678 height 156
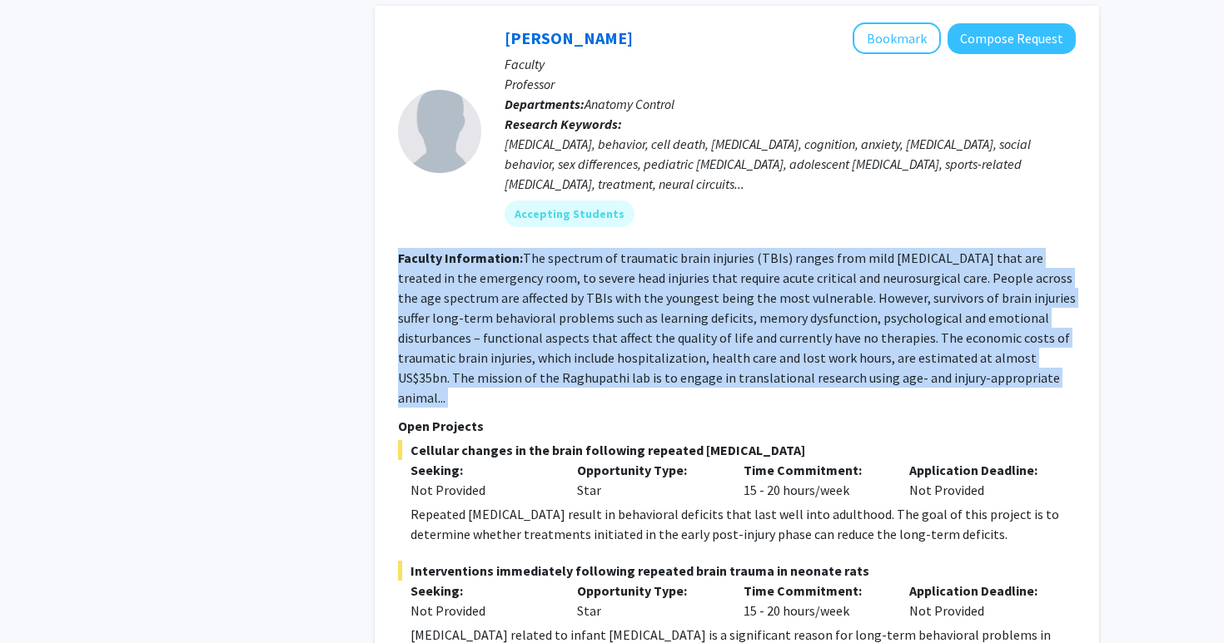
click at [700, 363] on fg-read-more "The spectrum of traumatic brain injuries (TBIs) ranges from mild concussions th…" at bounding box center [737, 328] width 678 height 156
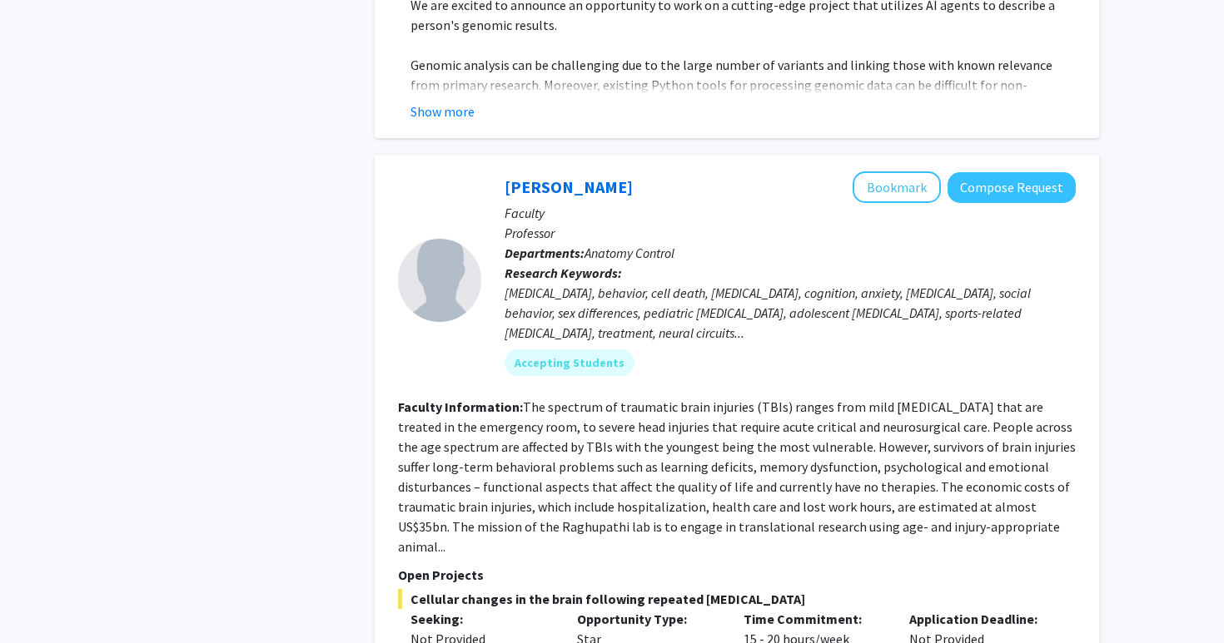
scroll to position [638, 0]
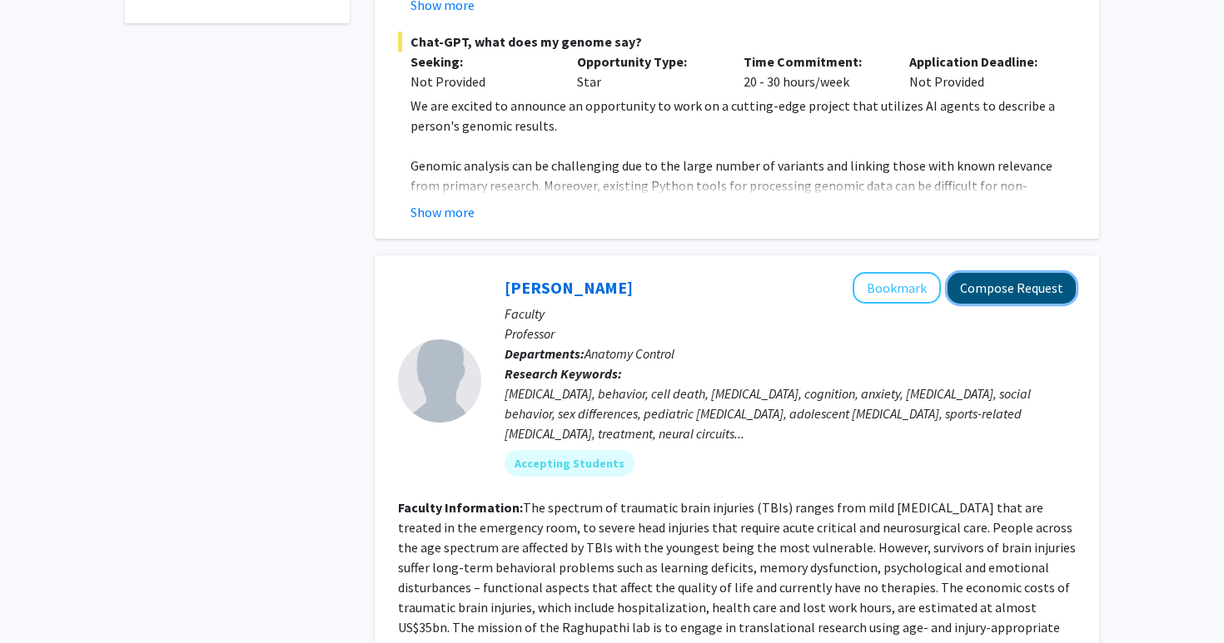
click at [992, 286] on button "Compose Request" at bounding box center [1011, 288] width 128 height 31
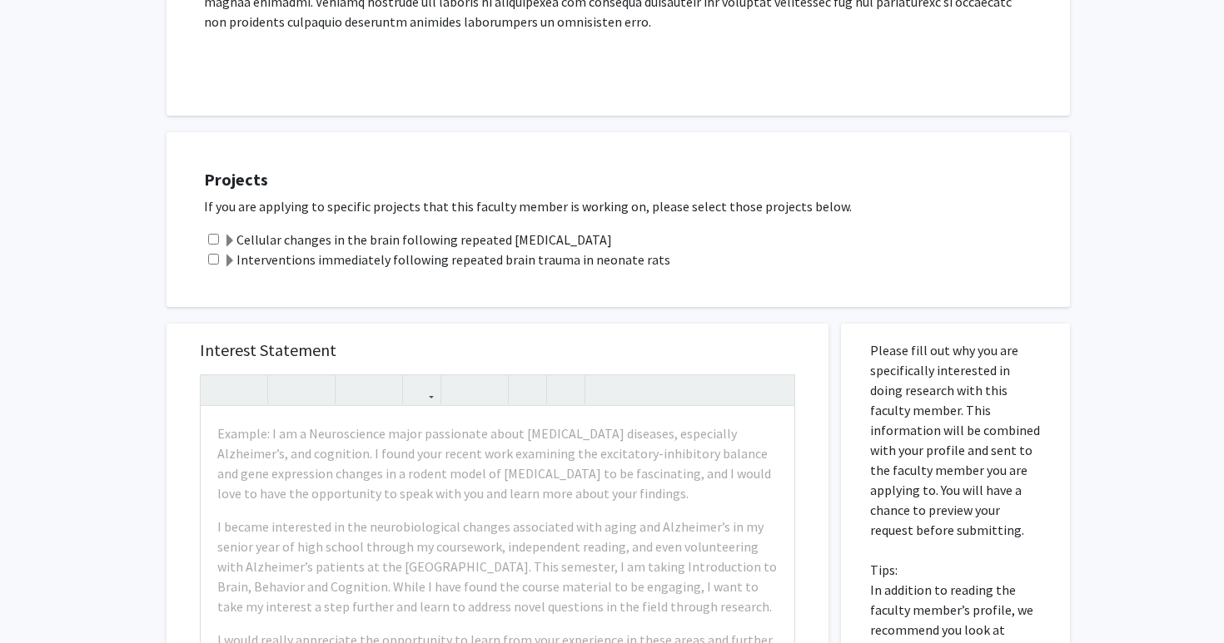
scroll to position [1319, 0]
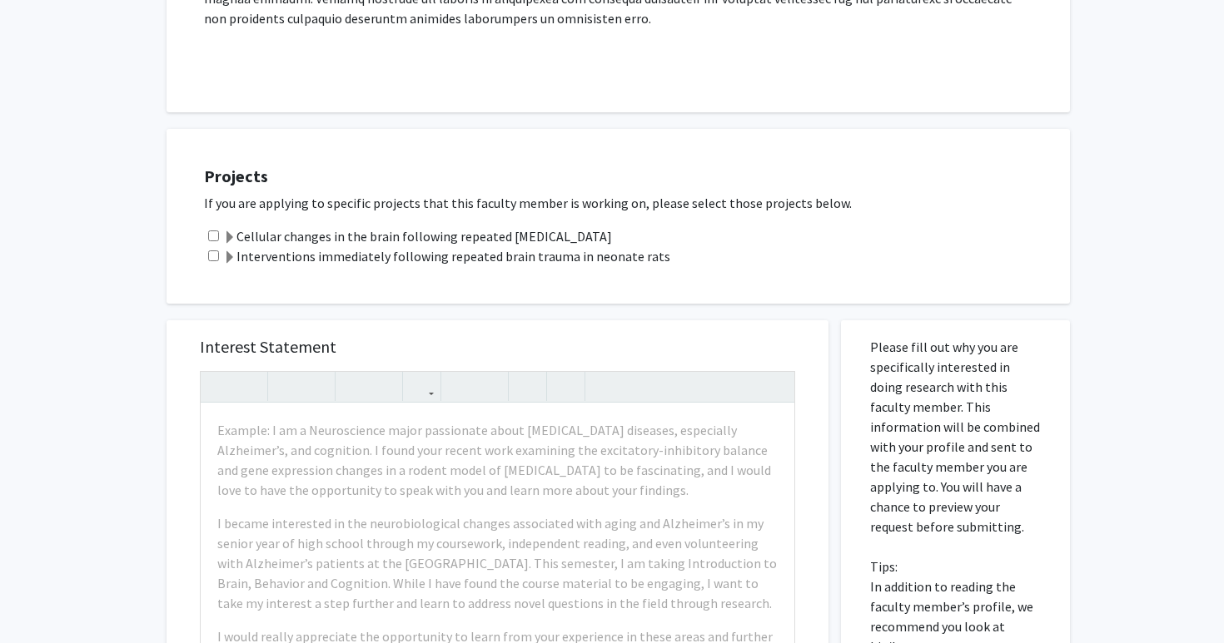
click at [484, 226] on label "Cellular changes in the brain following repeated [MEDICAL_DATA]" at bounding box center [417, 236] width 389 height 20
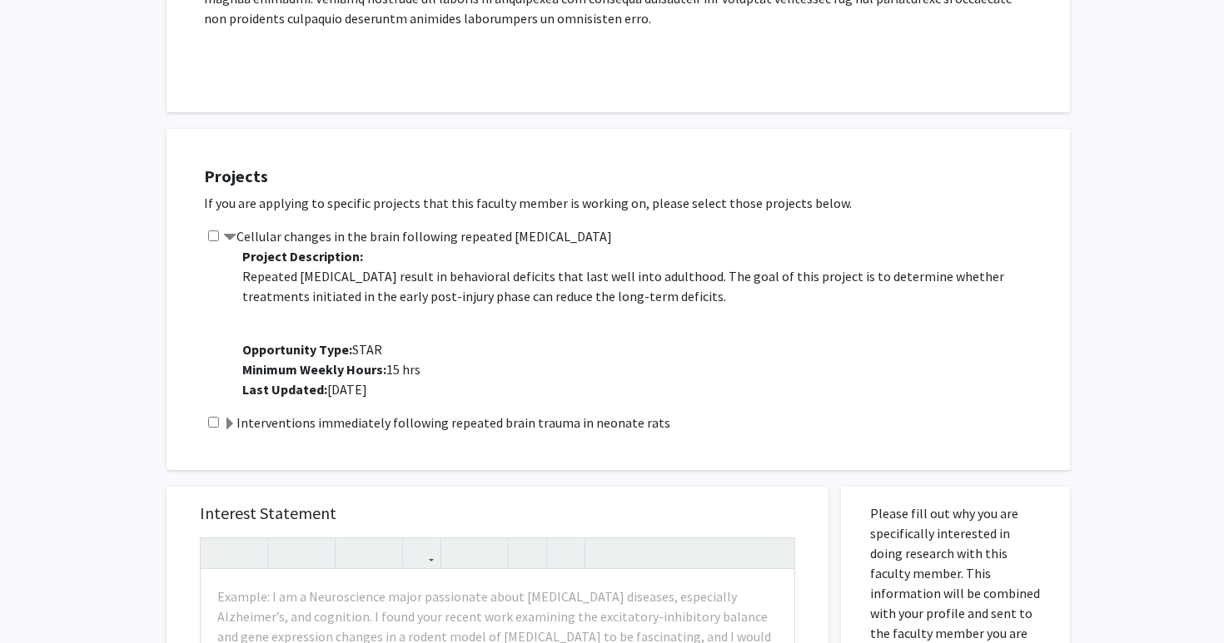
click at [301, 413] on label "Interventions immediately following repeated brain trauma in neonate rats" at bounding box center [446, 423] width 447 height 20
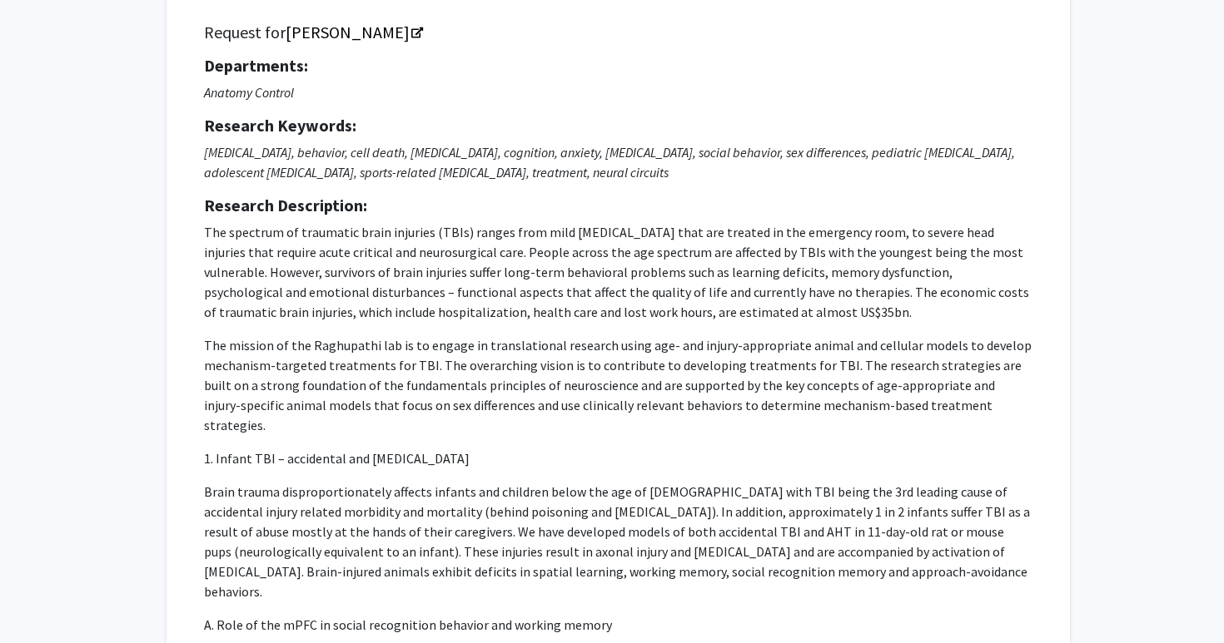
scroll to position [0, 0]
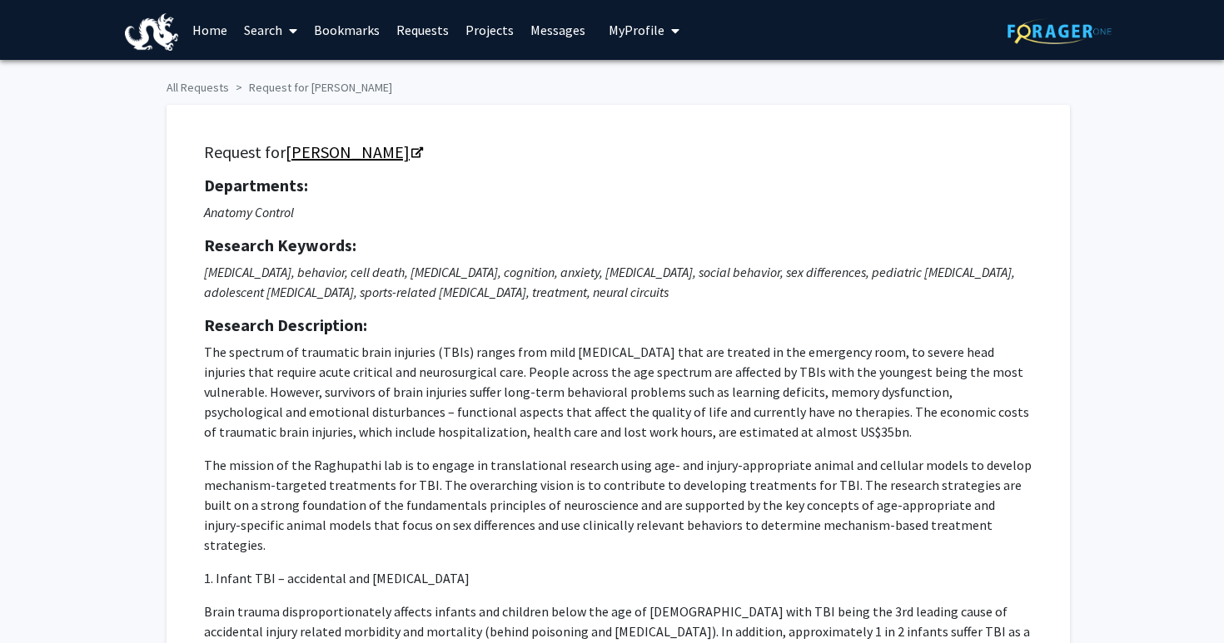
click at [304, 150] on link "[PERSON_NAME]" at bounding box center [354, 152] width 136 height 21
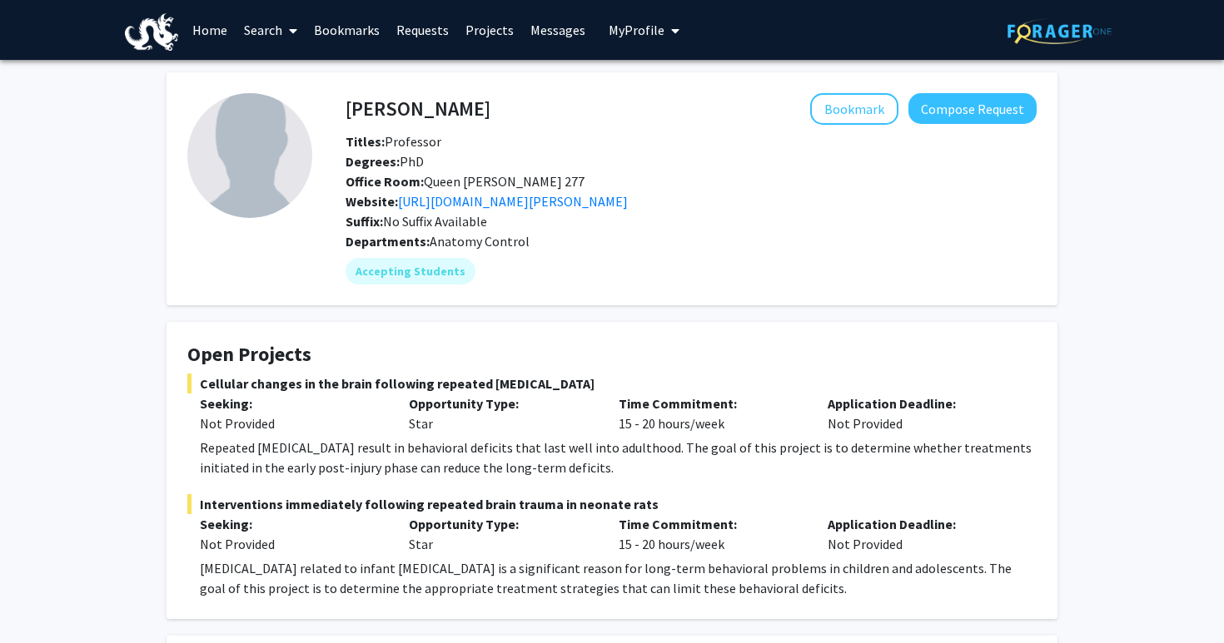
click at [539, 104] on div "Bookmark Compose Request" at bounding box center [763, 109] width 546 height 32
click at [490, 113] on h4 "[PERSON_NAME]" at bounding box center [417, 108] width 145 height 31
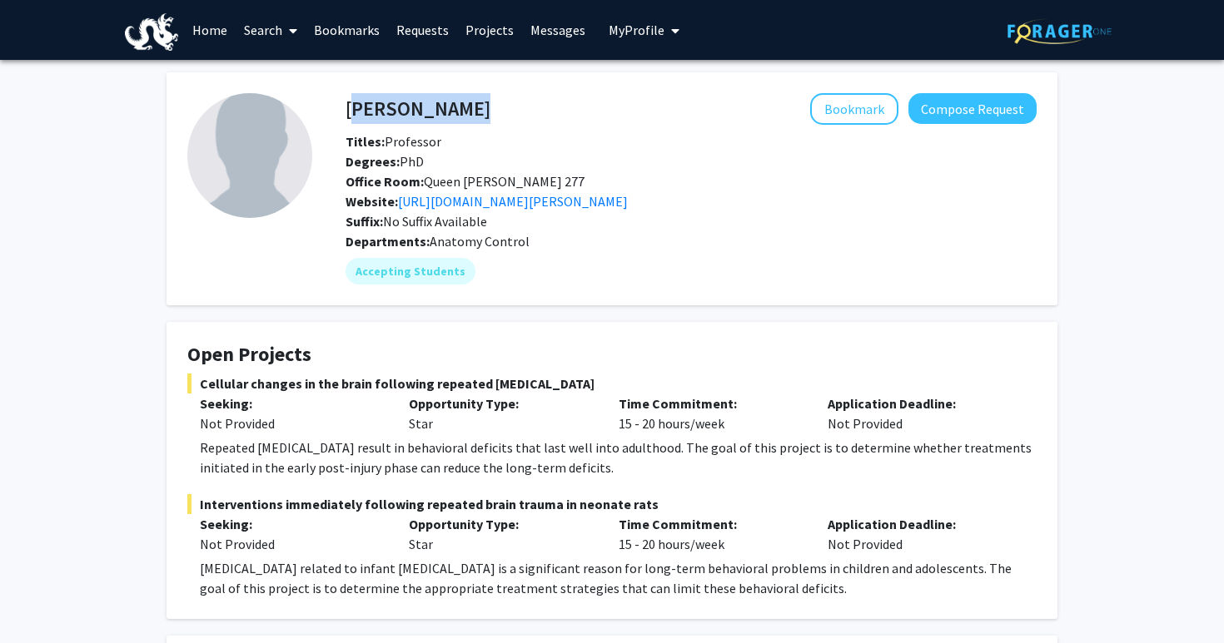
click at [490, 113] on h4 "[PERSON_NAME]" at bounding box center [417, 108] width 145 height 31
copy h4 "[PERSON_NAME]"
